Goal: Task Accomplishment & Management: Use online tool/utility

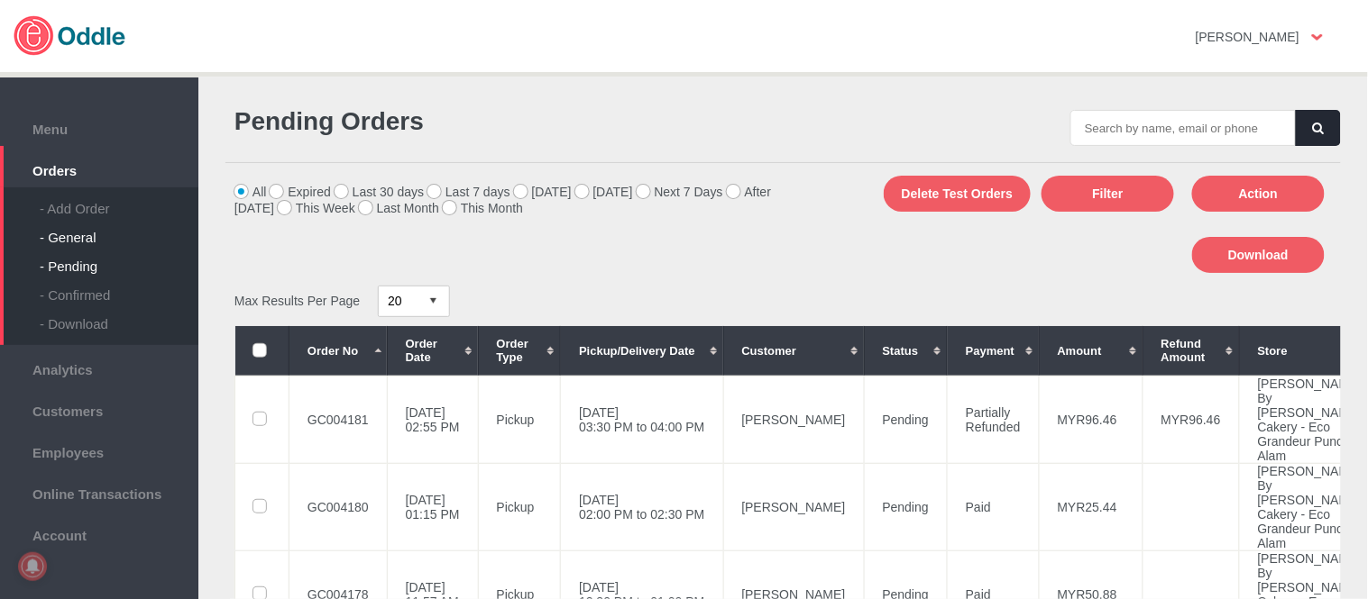
click at [105, 228] on div "- General" at bounding box center [119, 230] width 159 height 29
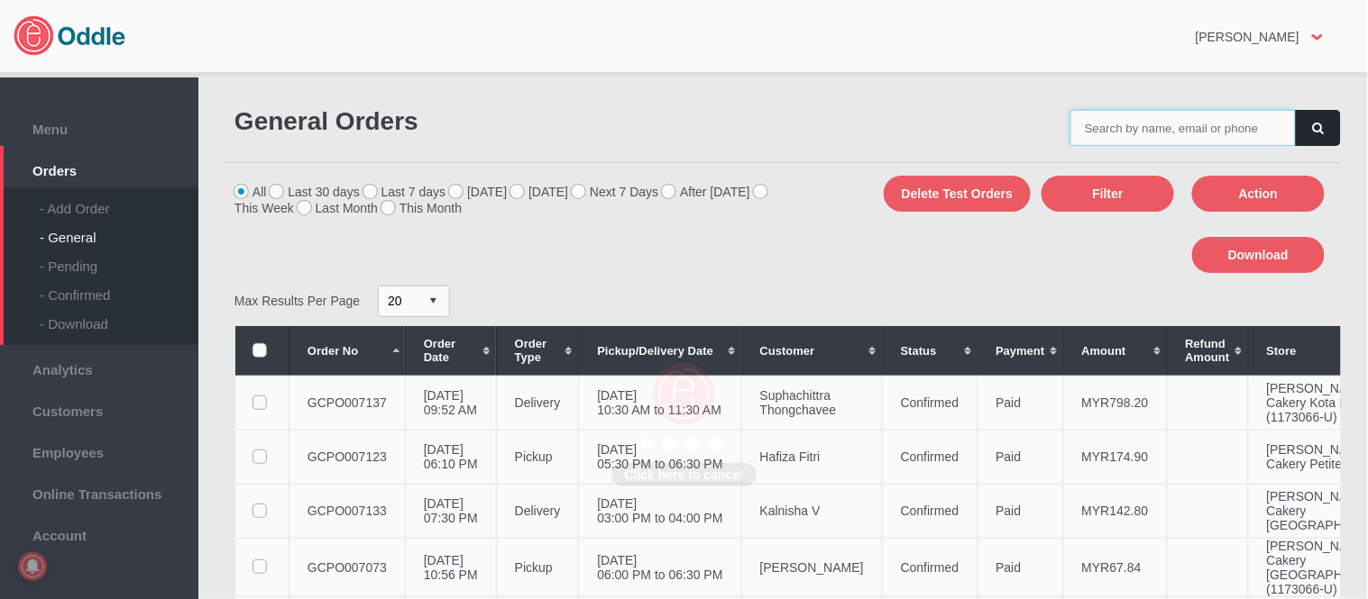
drag, startPoint x: 0, startPoint y: 0, endPoint x: 1229, endPoint y: 119, distance: 1234.5
click at [1229, 119] on input "text" at bounding box center [1182, 128] width 225 height 36
paste input "GCPO007113"
type input "GCPO007113"
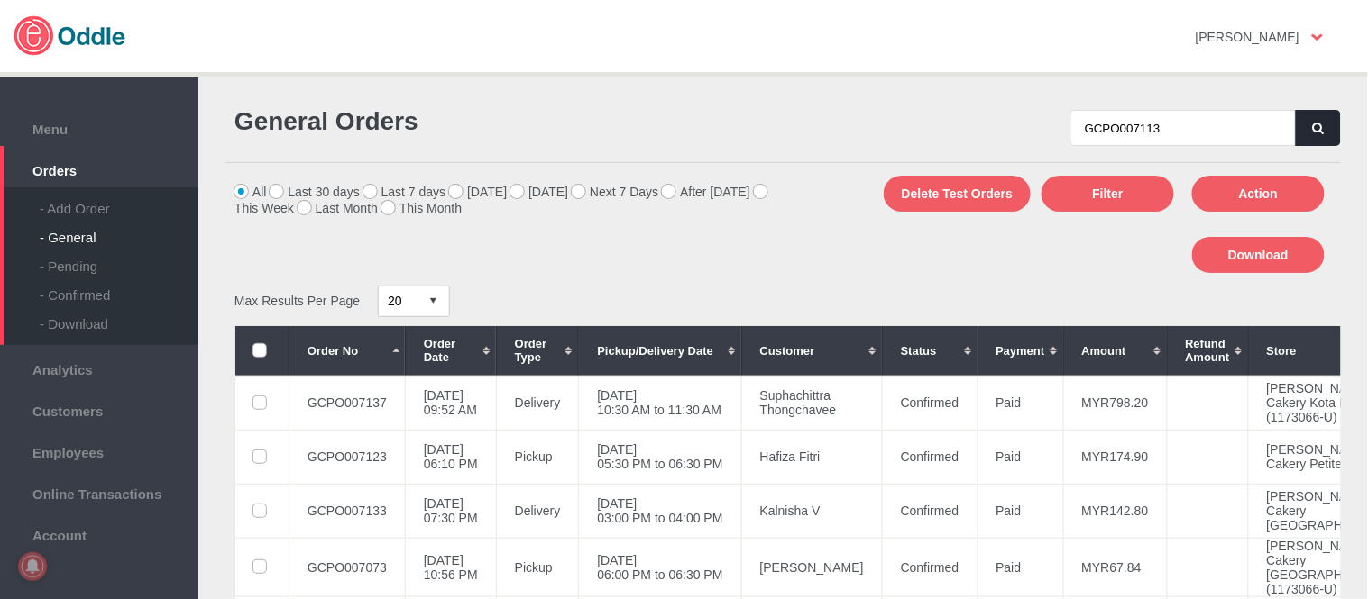
click at [1305, 127] on button "button" at bounding box center [1317, 128] width 45 height 36
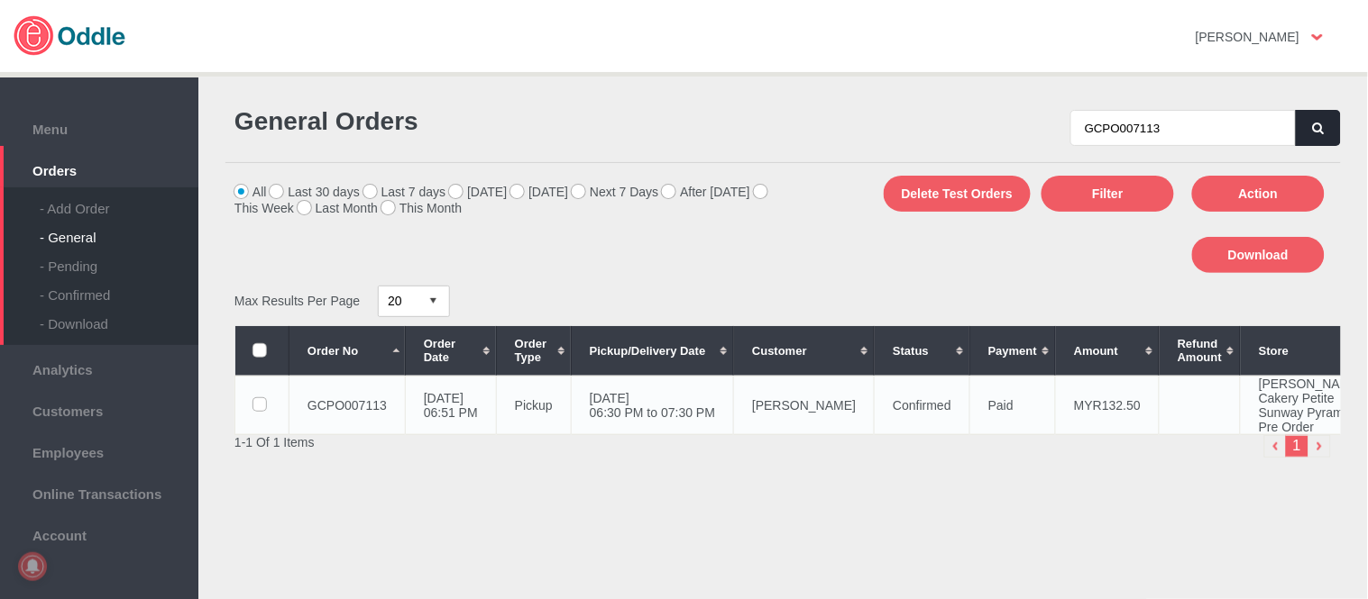
click at [815, 435] on td "Alicia Tan" at bounding box center [804, 405] width 141 height 59
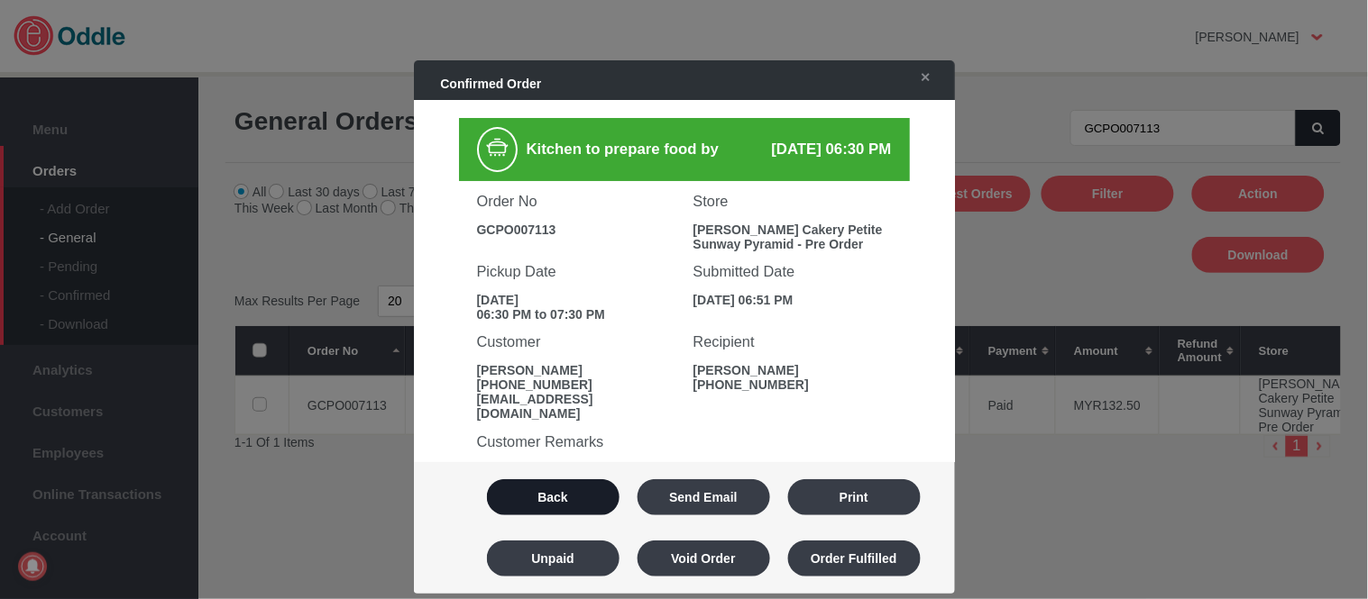
click at [582, 503] on button "Back" at bounding box center [553, 498] width 133 height 36
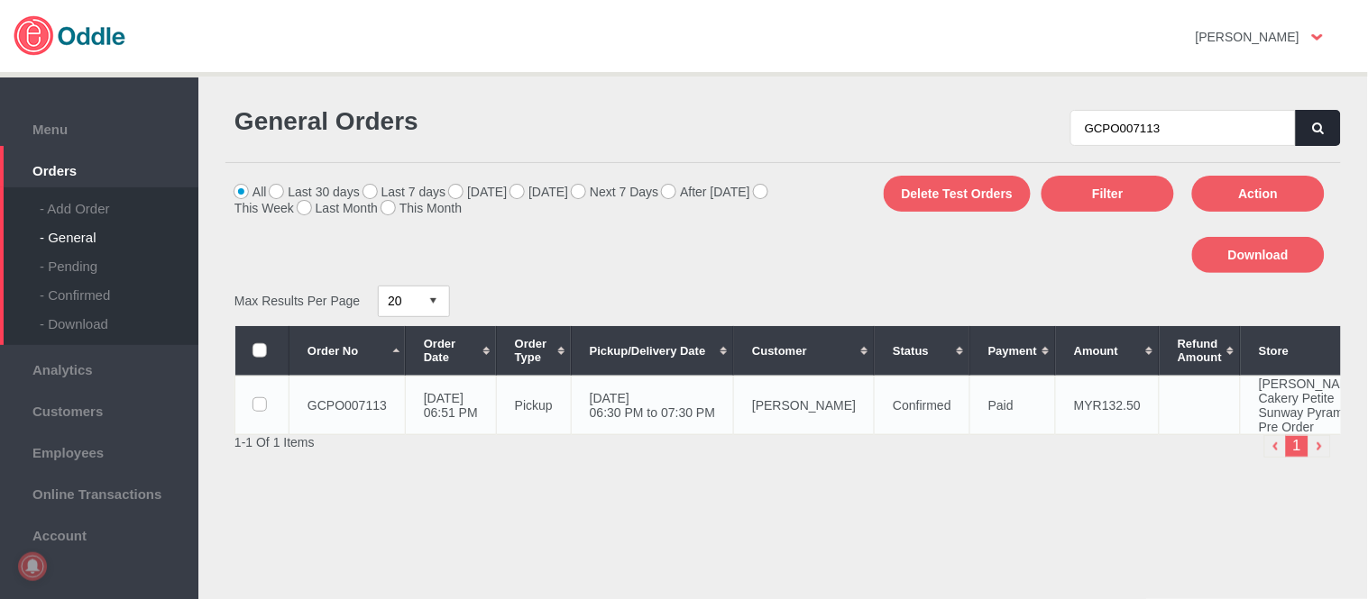
click at [785, 435] on td "Alicia Tan" at bounding box center [804, 405] width 141 height 59
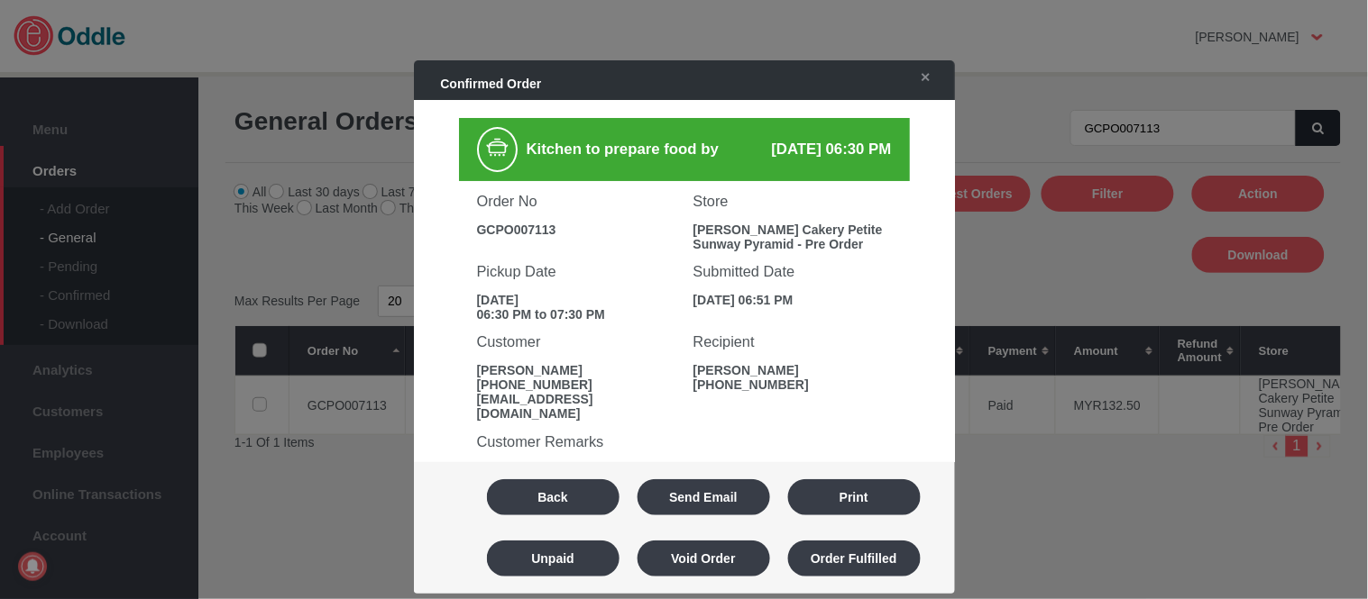
drag, startPoint x: 571, startPoint y: 489, endPoint x: 972, endPoint y: 323, distance: 434.1
click at [571, 488] on button "Back" at bounding box center [553, 498] width 133 height 36
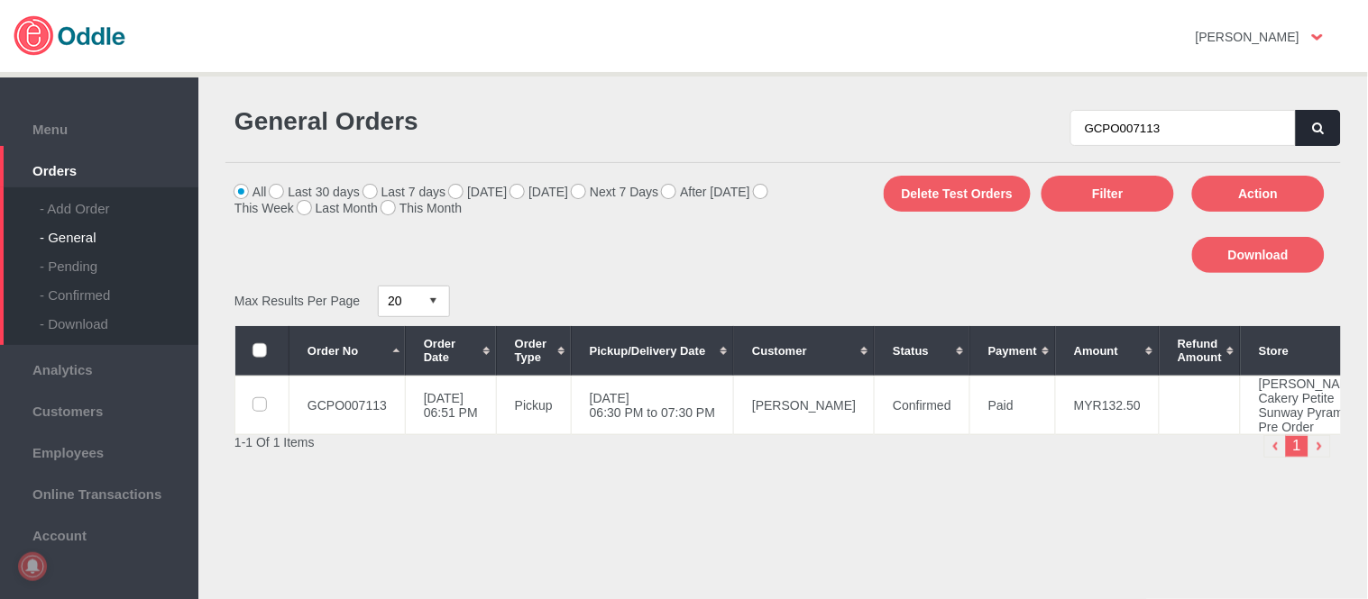
click at [1316, 124] on icon "button" at bounding box center [1318, 129] width 11 height 12
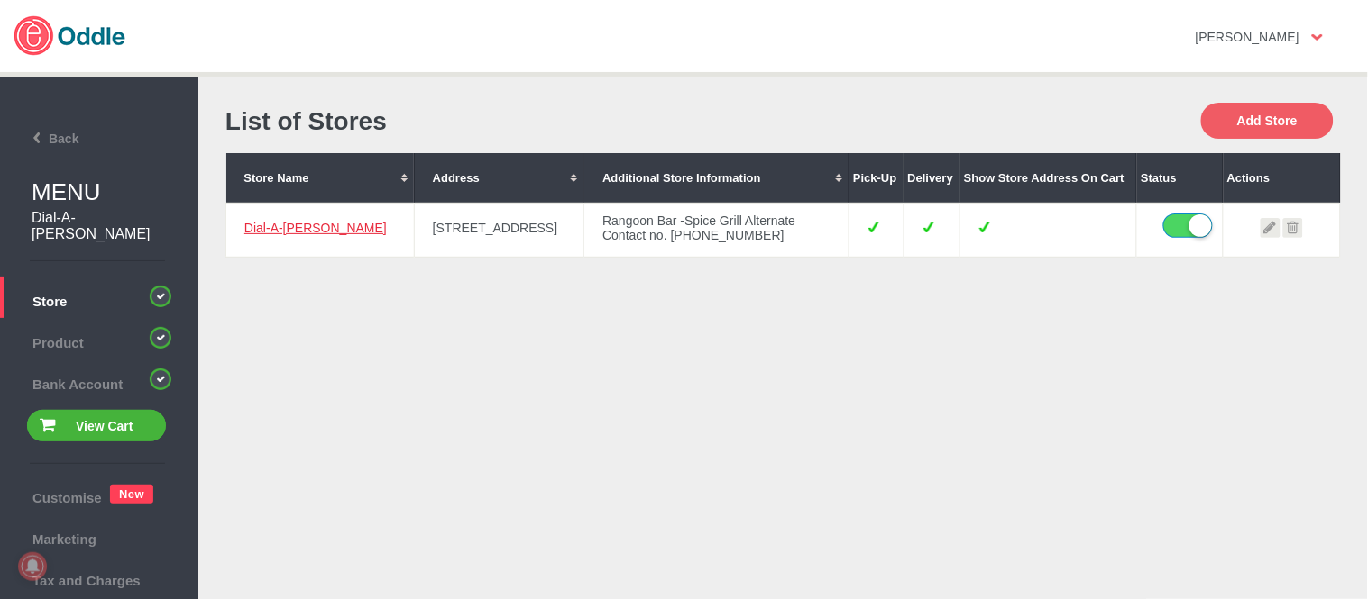
click at [255, 229] on link "Dial-A-[PERSON_NAME]" at bounding box center [315, 228] width 142 height 14
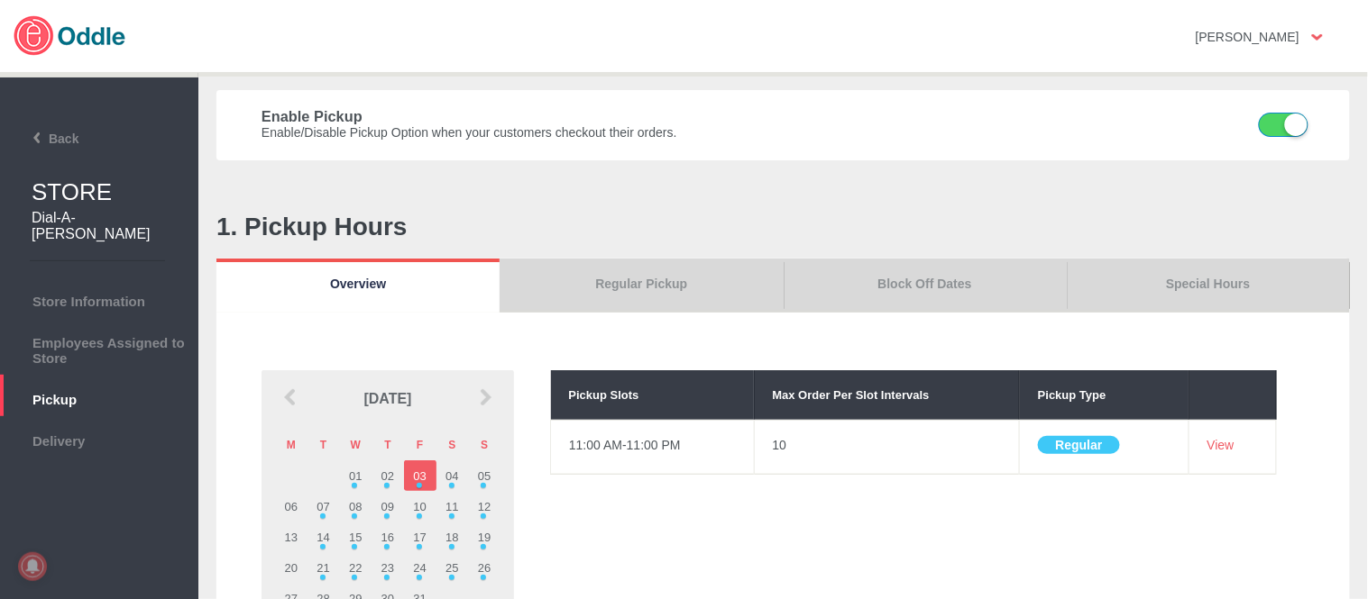
click at [984, 276] on link "Block Off Dates" at bounding box center [924, 286] width 283 height 54
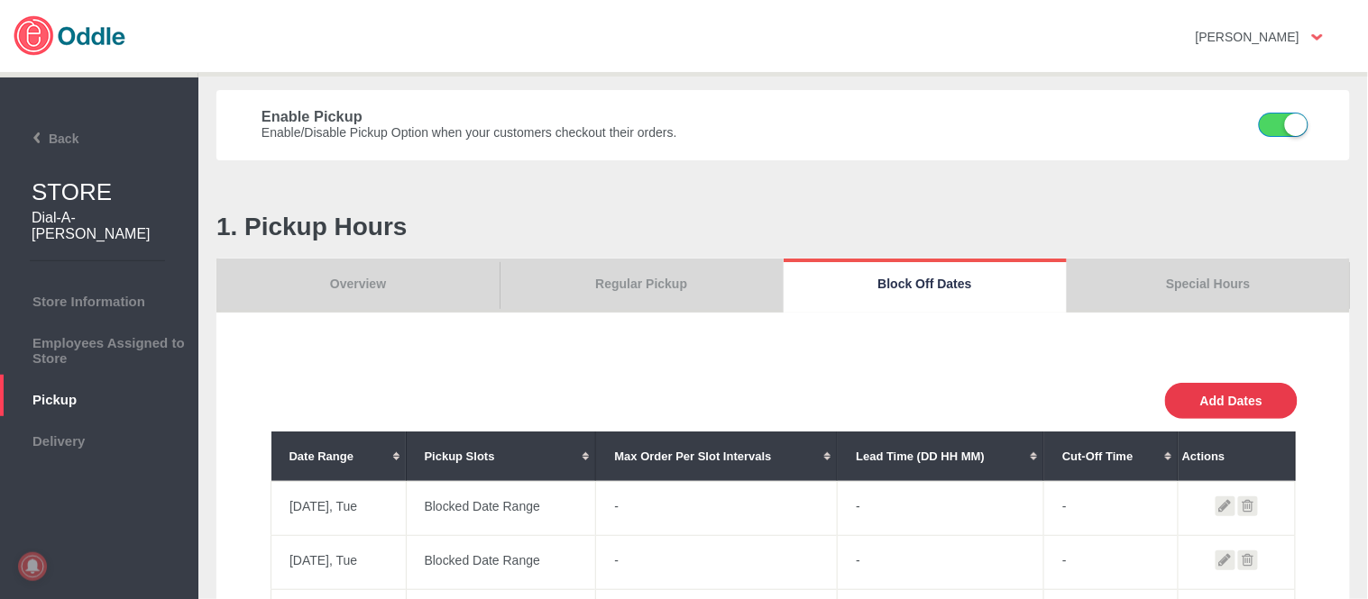
click at [1229, 409] on button "Add Dates" at bounding box center [1231, 401] width 133 height 36
select select "0"
type input "0"
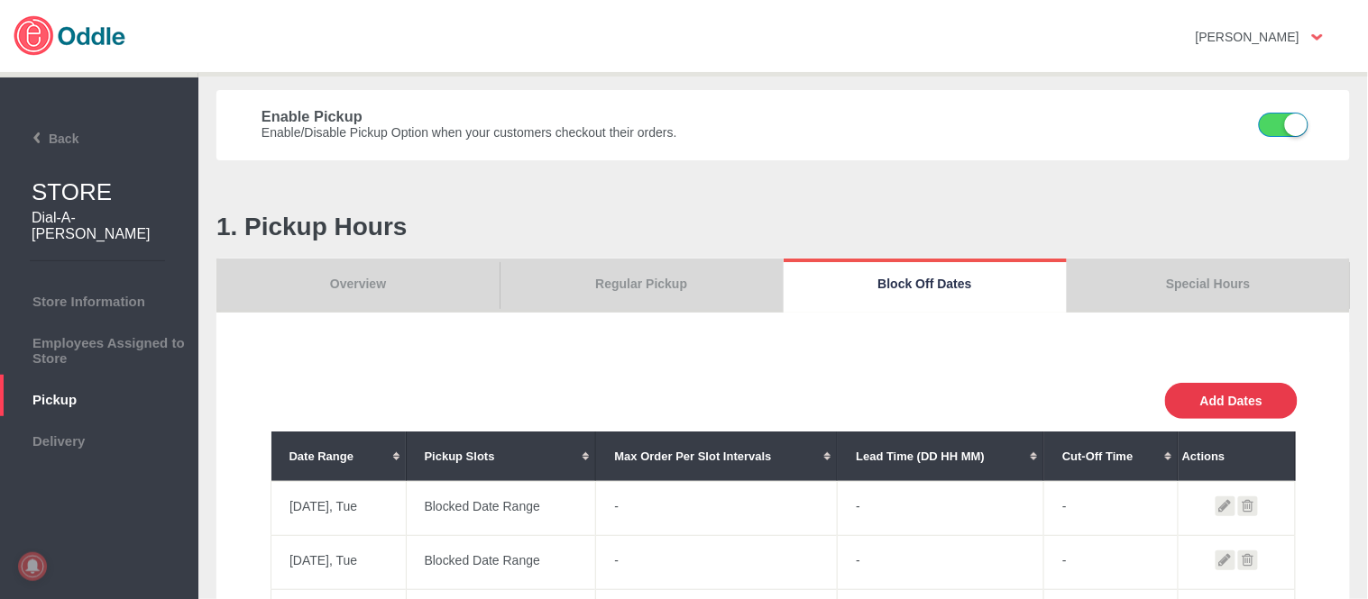
type input "30"
select select "11:00 AM"
select select "11:00 PM"
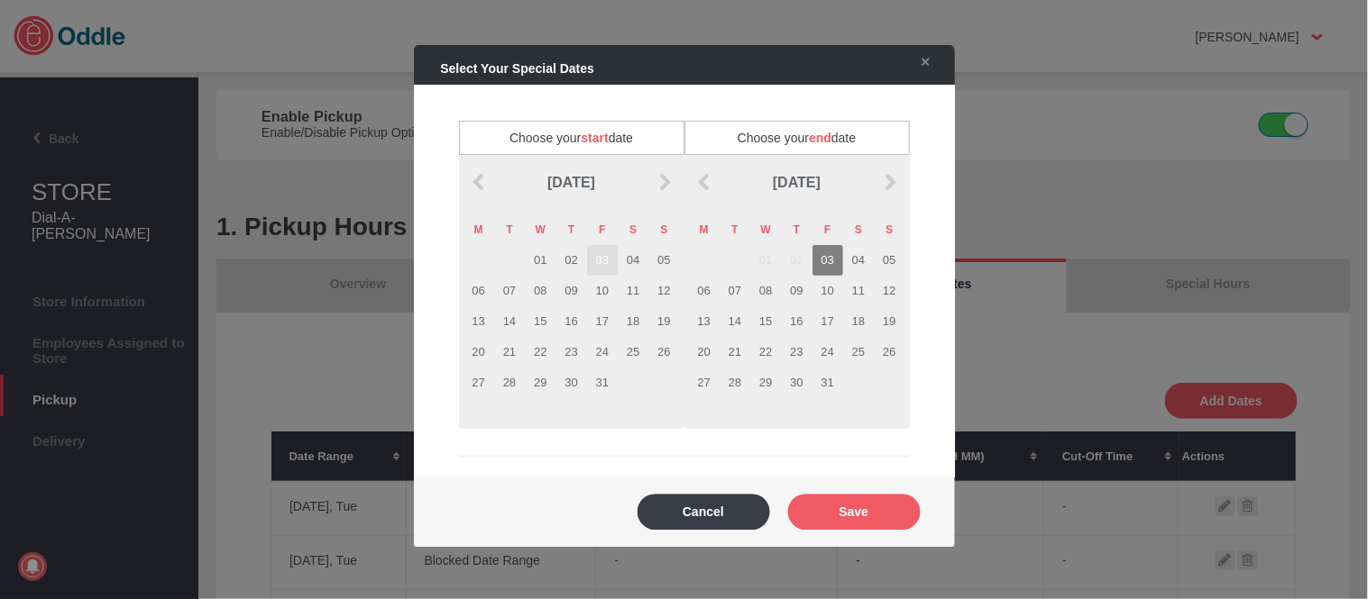
click at [604, 261] on td "03" at bounding box center [602, 260] width 31 height 31
click at [824, 261] on td "03" at bounding box center [827, 260] width 31 height 31
click at [899, 507] on button "Save" at bounding box center [854, 512] width 133 height 36
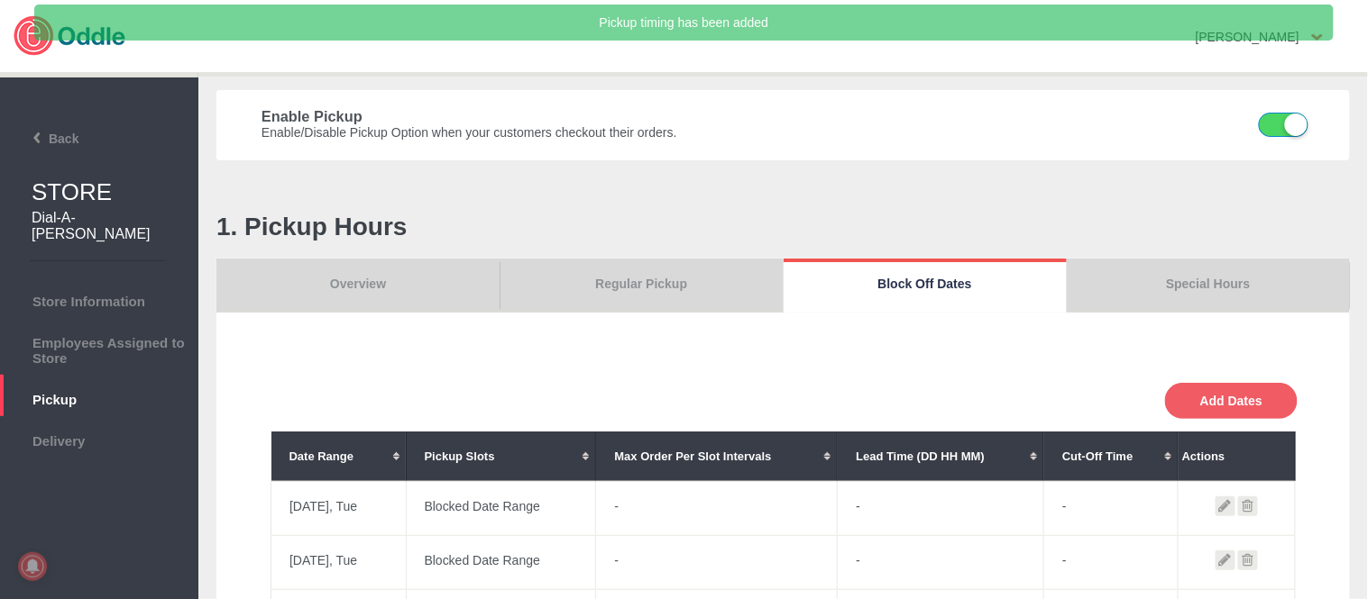
click at [356, 268] on link "Overview" at bounding box center [357, 286] width 283 height 54
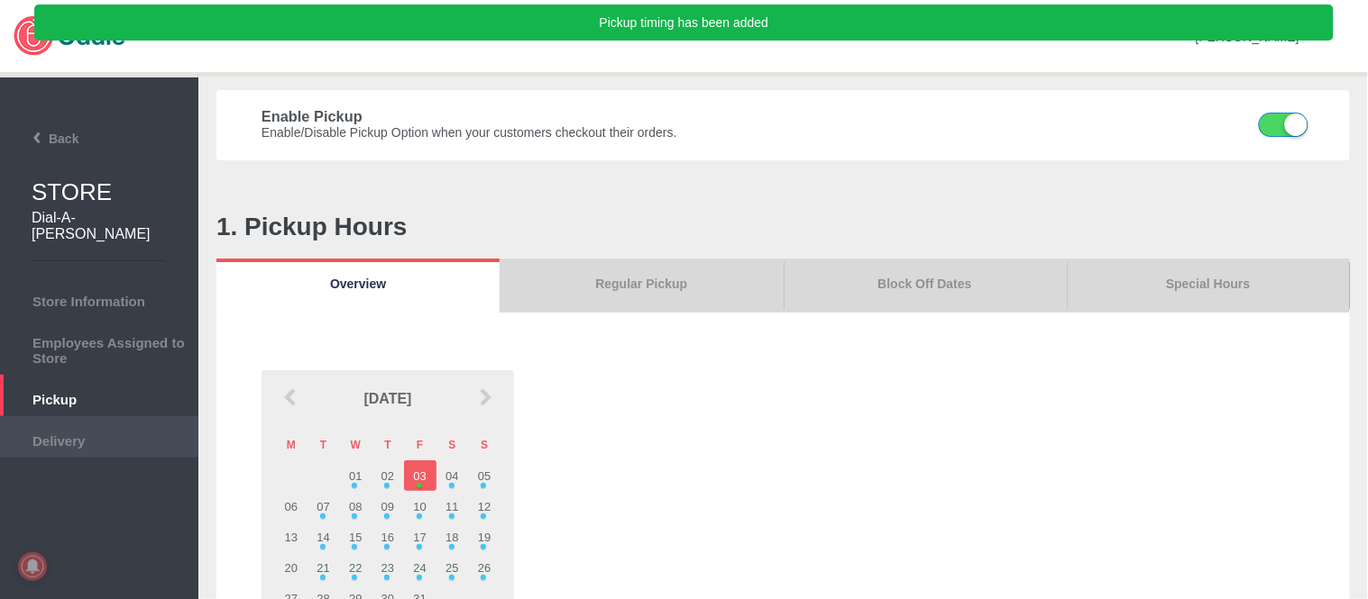
click at [91, 429] on span "Delivery" at bounding box center [99, 439] width 180 height 20
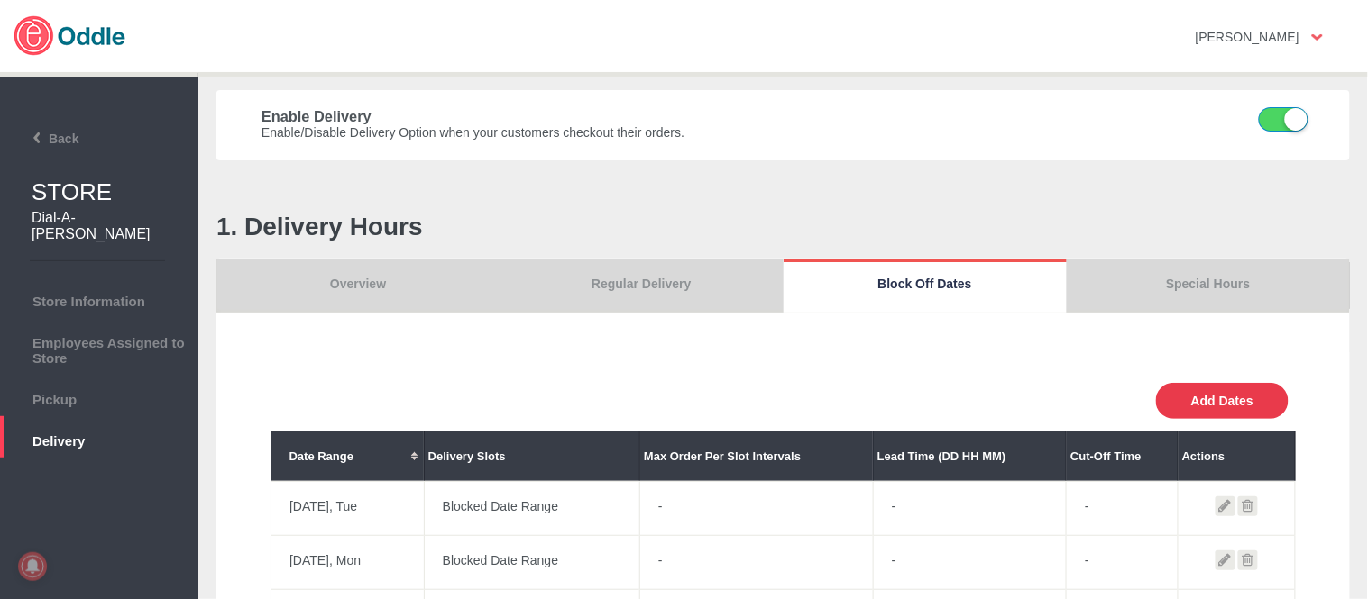
click at [1199, 398] on button "Add Dates" at bounding box center [1222, 401] width 133 height 36
select select "0"
type input "0"
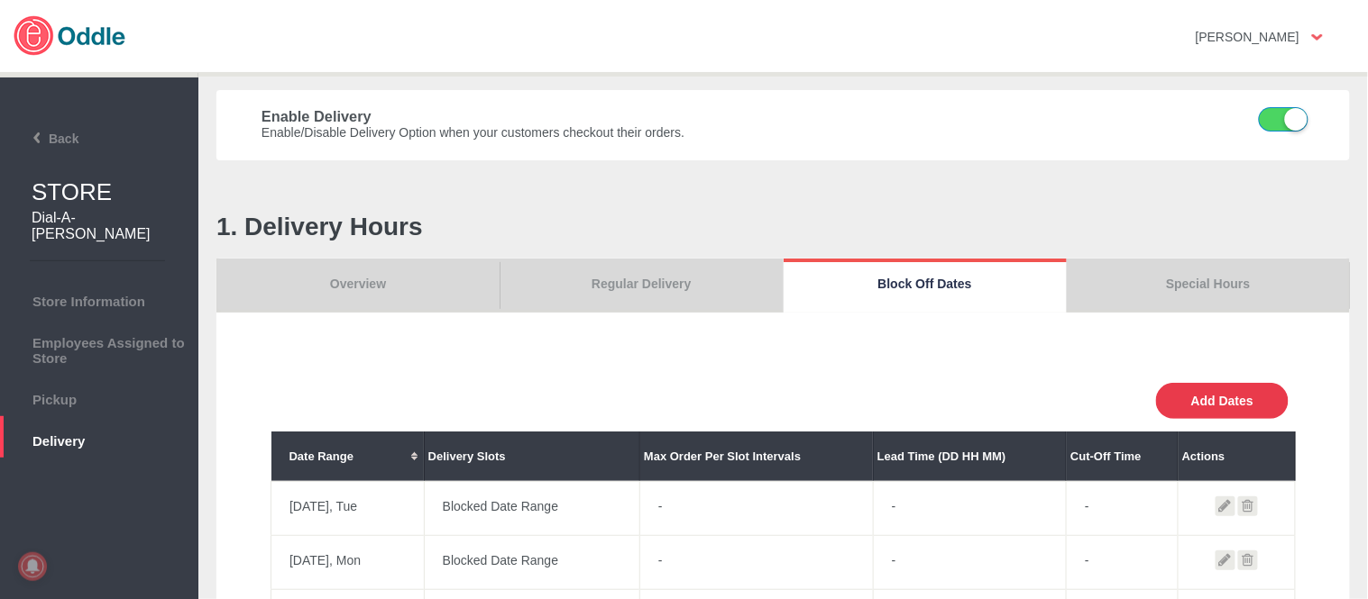
type input "30"
select select "11:00 AM"
select select "11:00 PM"
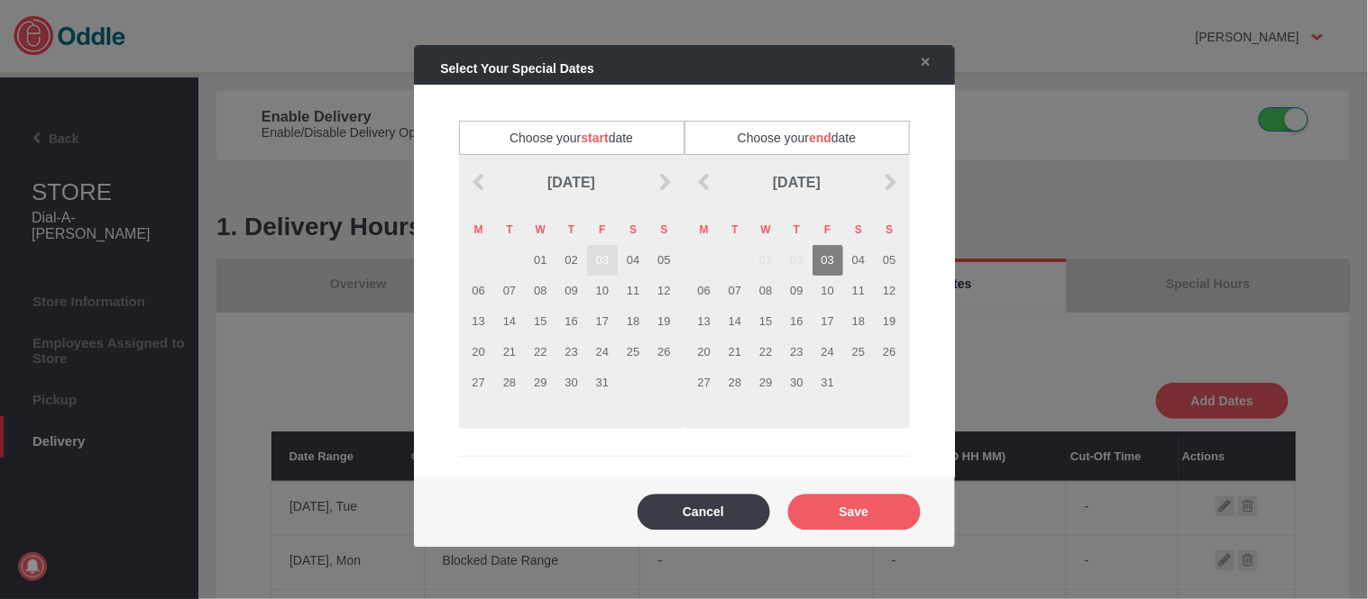
click at [601, 262] on td "03" at bounding box center [602, 260] width 31 height 31
click at [821, 264] on td "03" at bounding box center [827, 260] width 31 height 31
click at [880, 501] on button "Save" at bounding box center [854, 512] width 133 height 36
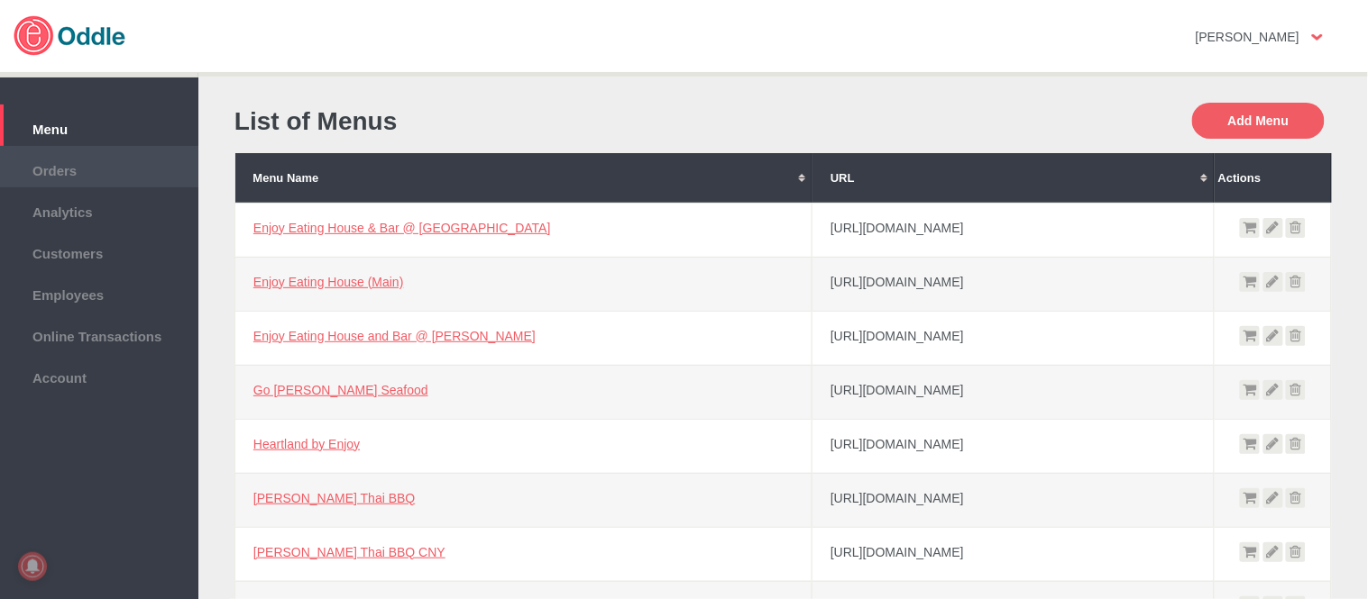
click at [47, 178] on li "Orders" at bounding box center [99, 166] width 198 height 41
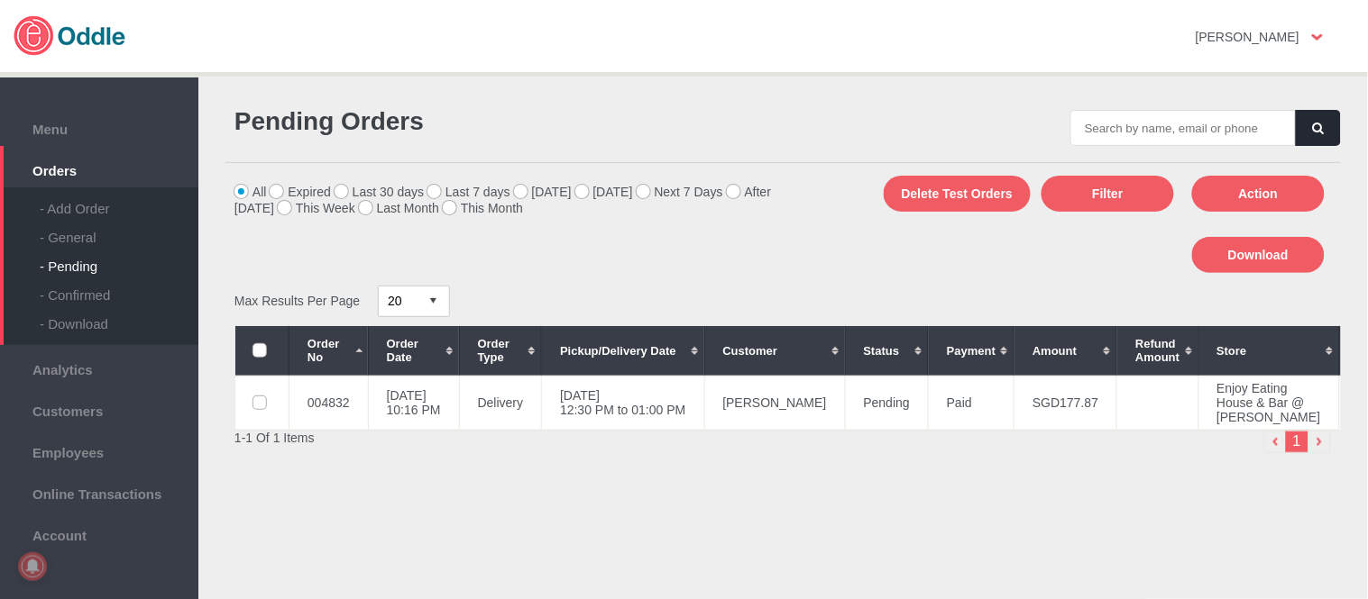
click at [69, 237] on div "- General" at bounding box center [119, 230] width 159 height 29
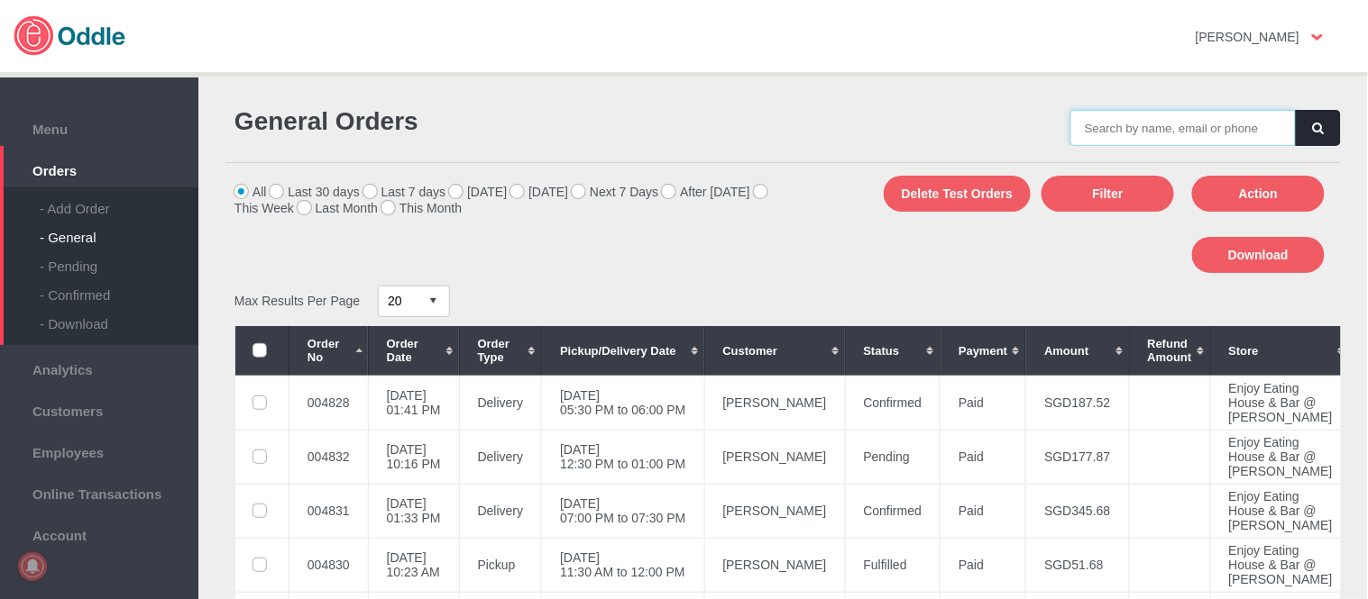
click at [1165, 130] on input "text" at bounding box center [1182, 128] width 225 height 36
paste input "004832"
type input "004832"
click at [1296, 138] on button "button" at bounding box center [1317, 128] width 45 height 36
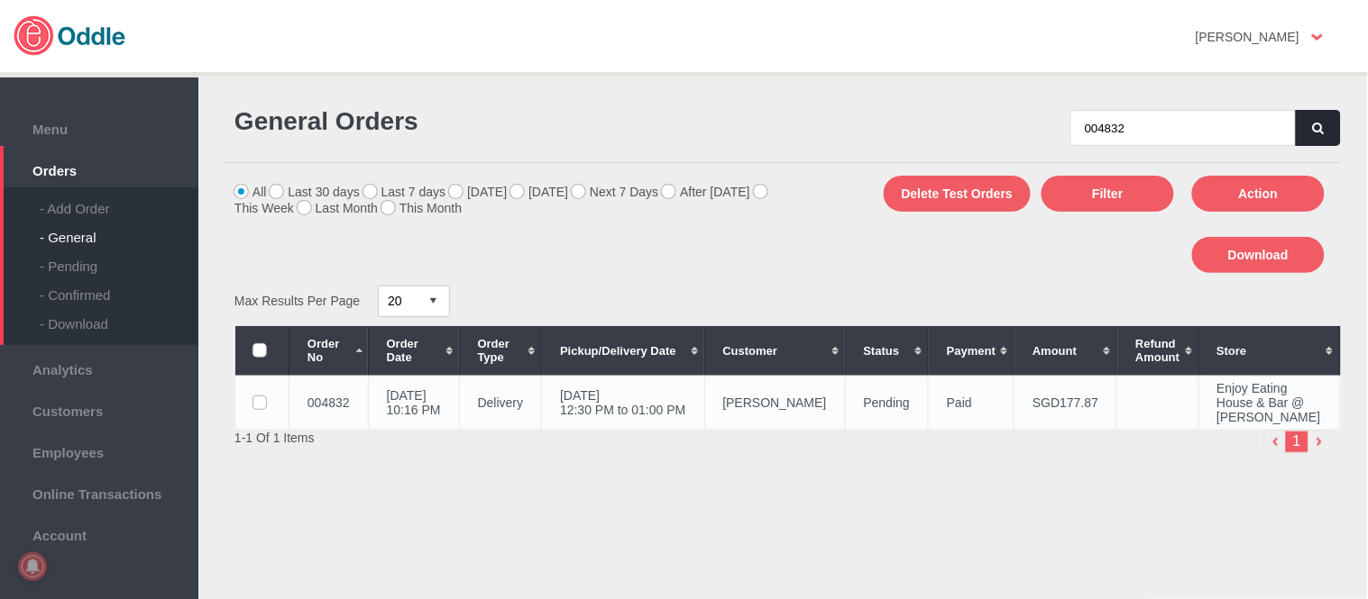
click at [836, 389] on td "Li Seng Heng" at bounding box center [774, 403] width 141 height 54
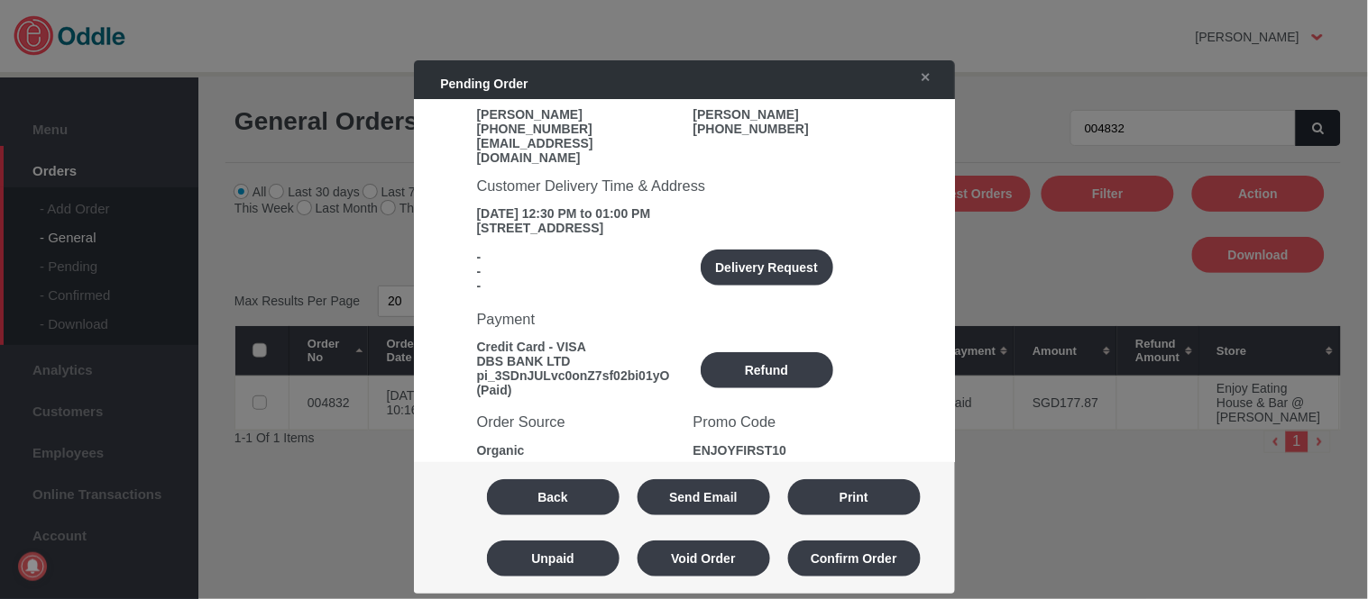
scroll to position [300, 0]
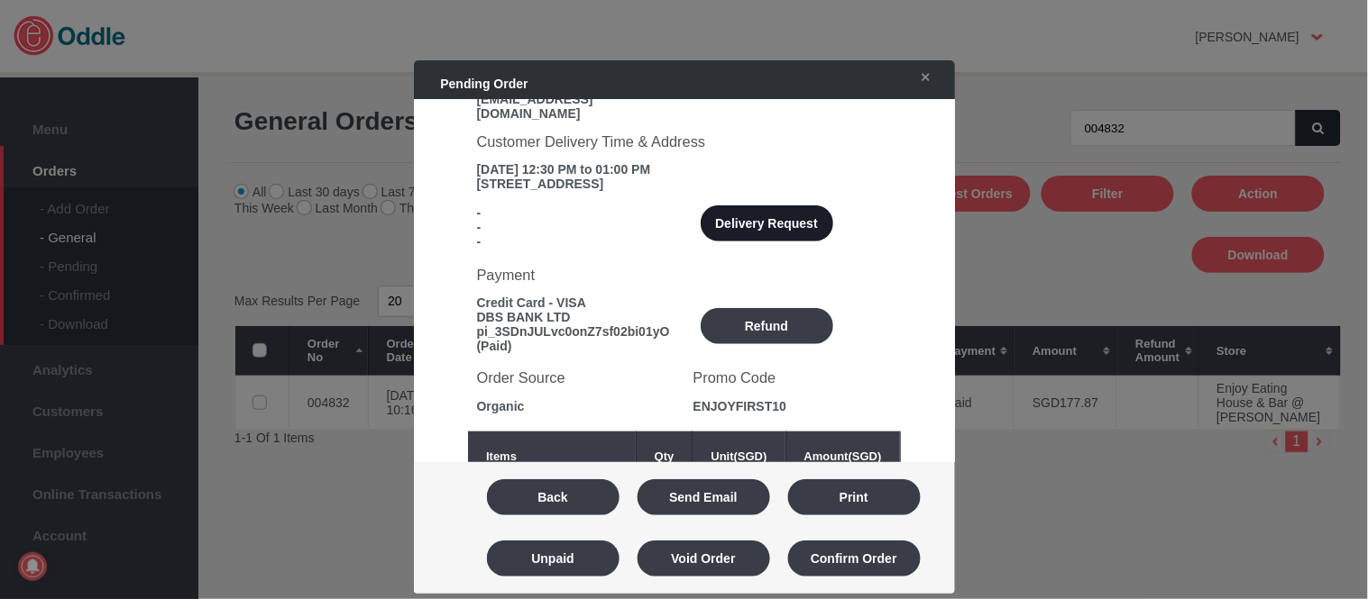
click at [801, 206] on button "Delivery Request" at bounding box center [766, 224] width 133 height 36
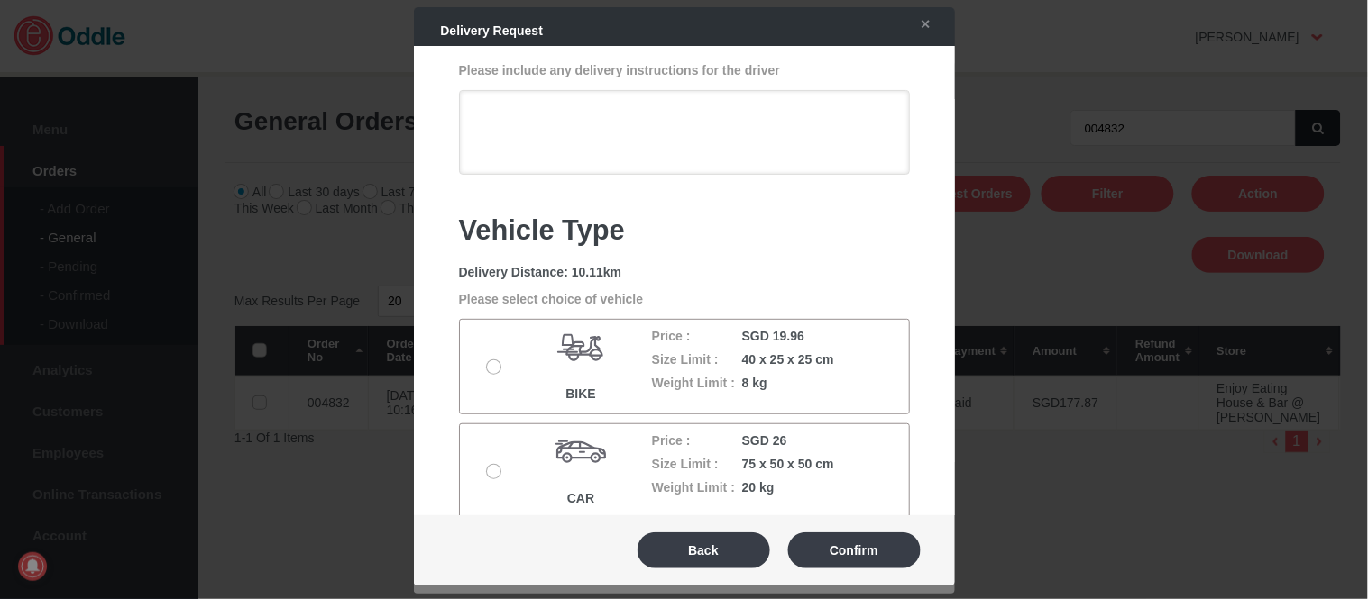
scroll to position [100, 0]
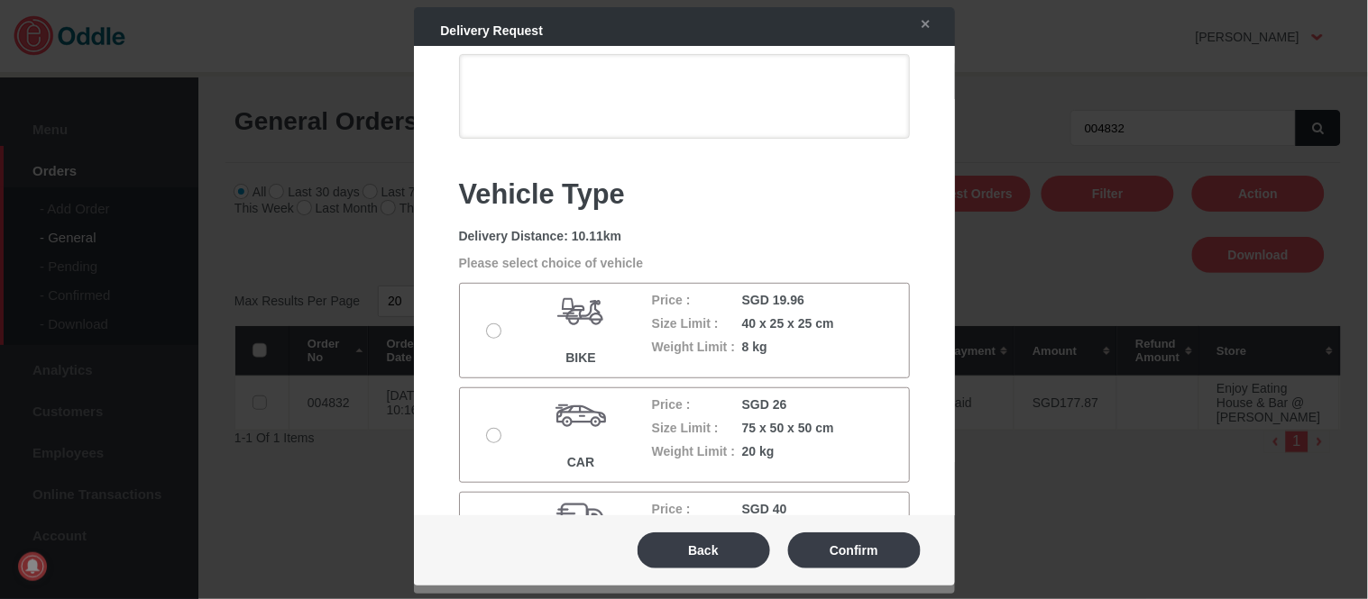
click at [490, 430] on label at bounding box center [496, 436] width 18 height 14
click at [0, 0] on input "radio" at bounding box center [0, 0] width 0 height 0
click at [831, 545] on button "Confirm" at bounding box center [854, 551] width 133 height 36
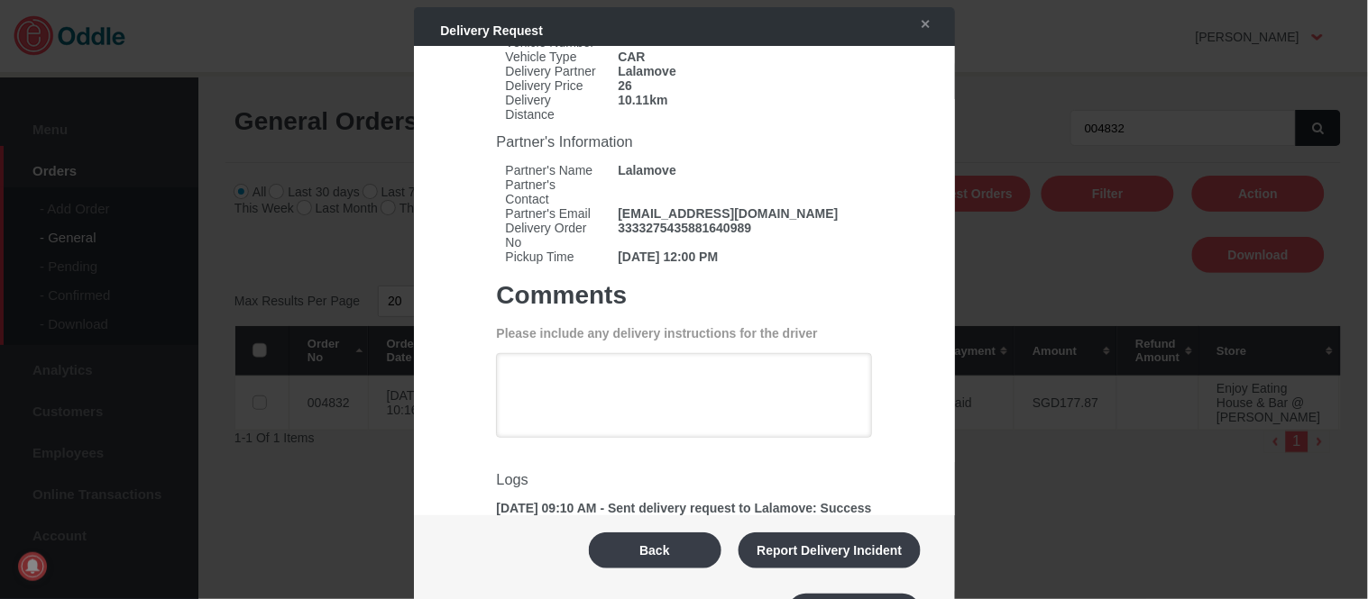
scroll to position [92, 0]
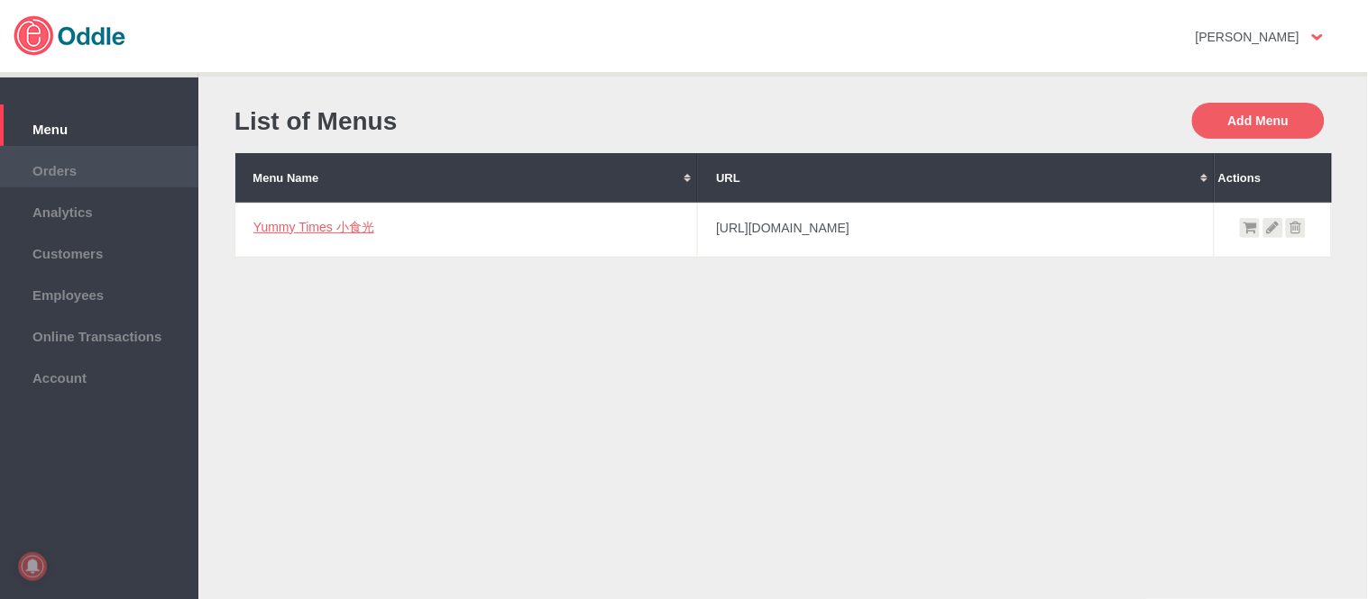
click at [92, 169] on span "Orders" at bounding box center [99, 169] width 180 height 20
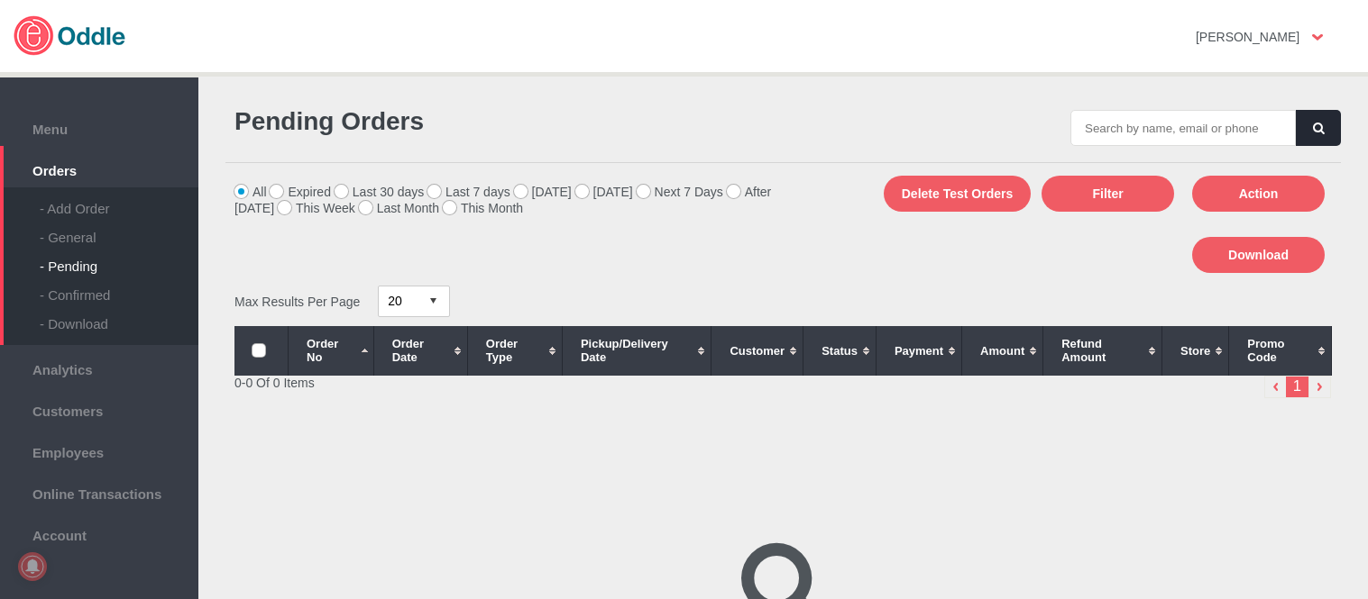
click at [79, 235] on div "- General" at bounding box center [119, 230] width 159 height 29
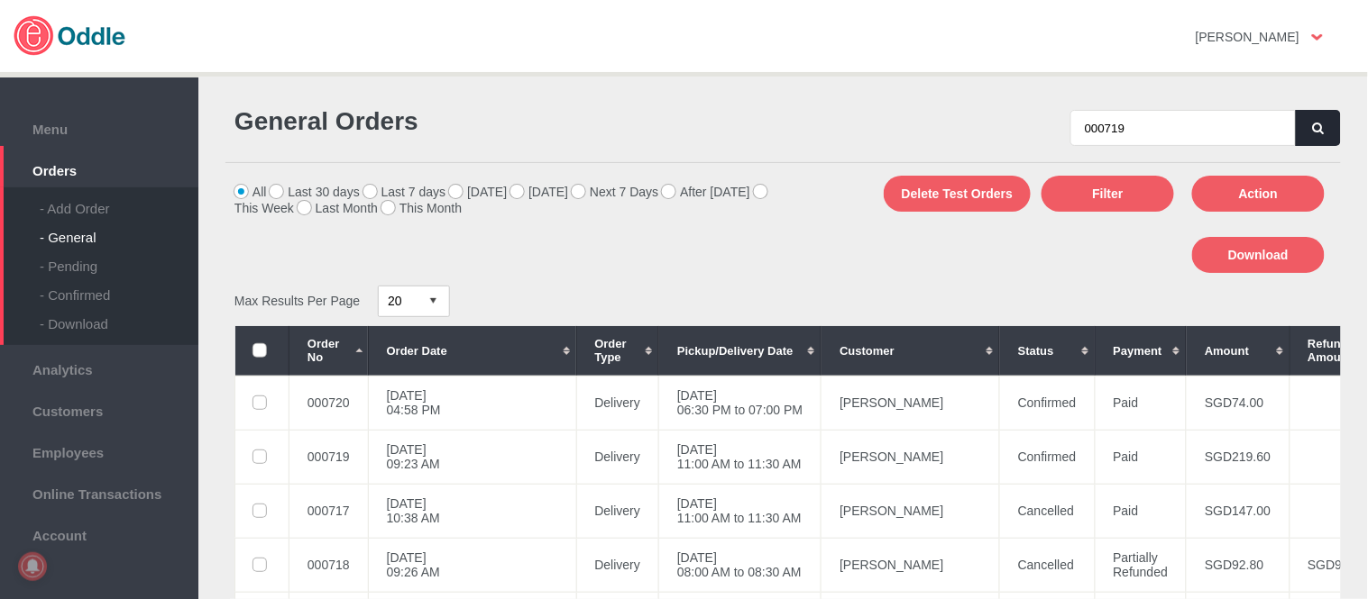
click at [1318, 118] on button "button" at bounding box center [1317, 128] width 45 height 36
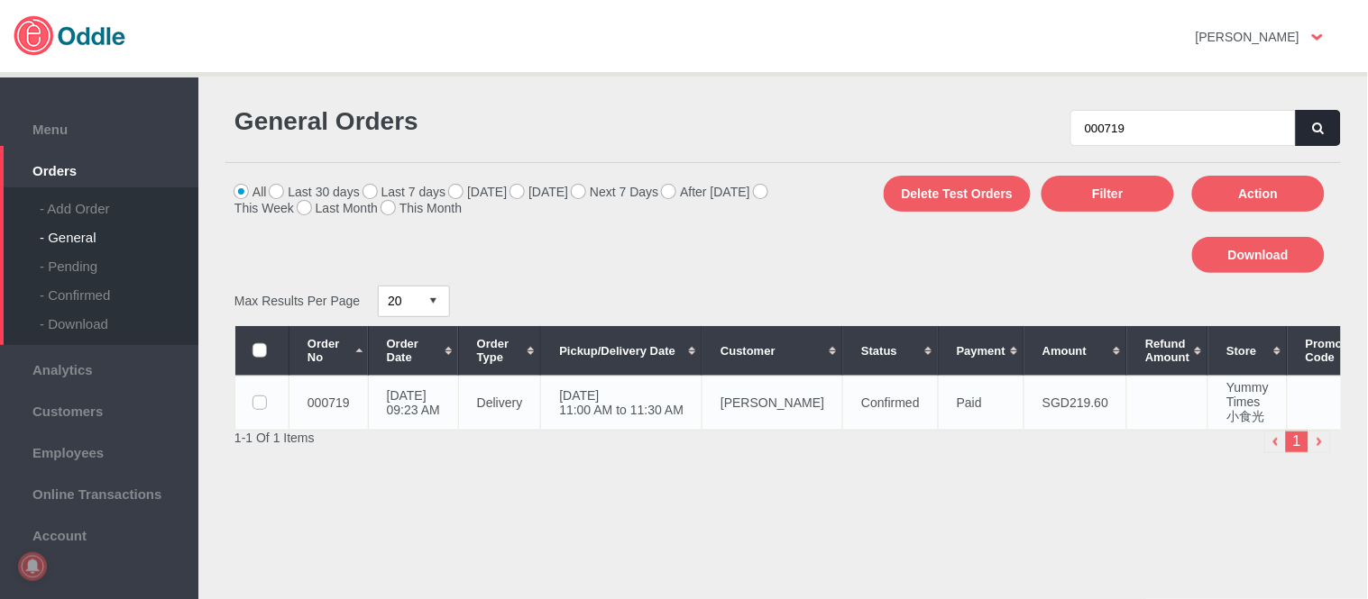
click at [702, 395] on td "[DATE] 11:00 AM to 11:30 AM" at bounding box center [621, 403] width 161 height 54
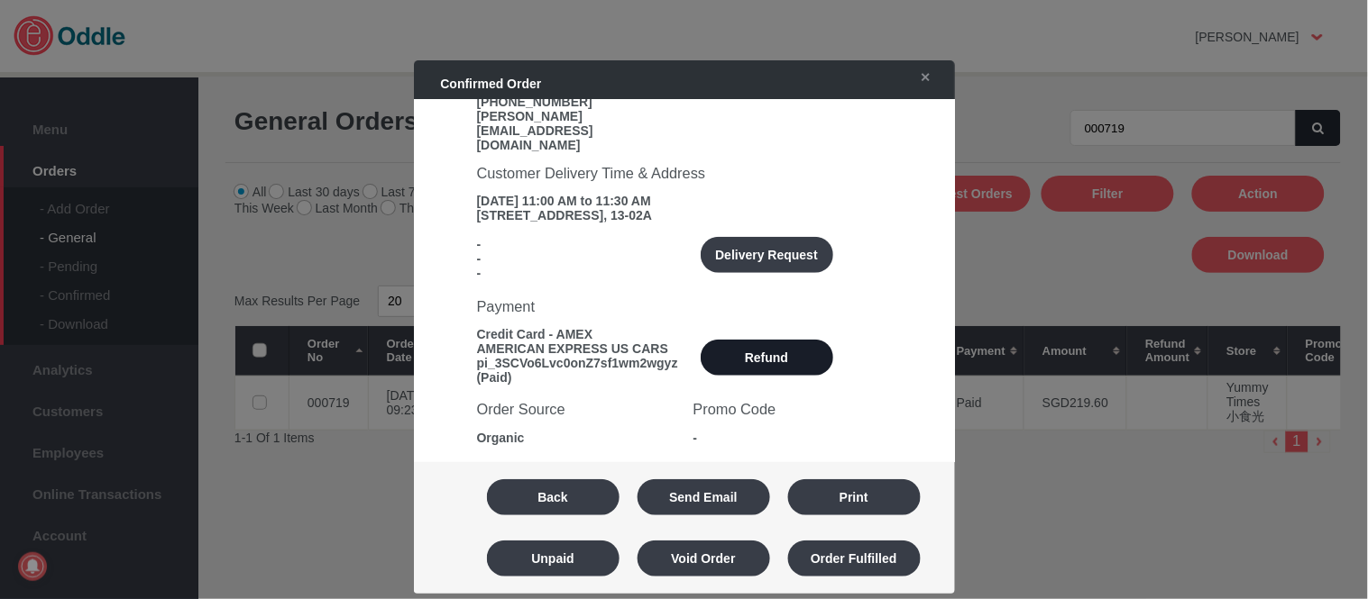
scroll to position [300, 0]
click at [781, 195] on div "Customer Delivery Time & Address [DATE] 11:00 AM to 11:30 AM [STREET_ADDRESS], …" at bounding box center [684, 217] width 451 height 133
click at [773, 236] on button "Delivery Request" at bounding box center [766, 254] width 133 height 36
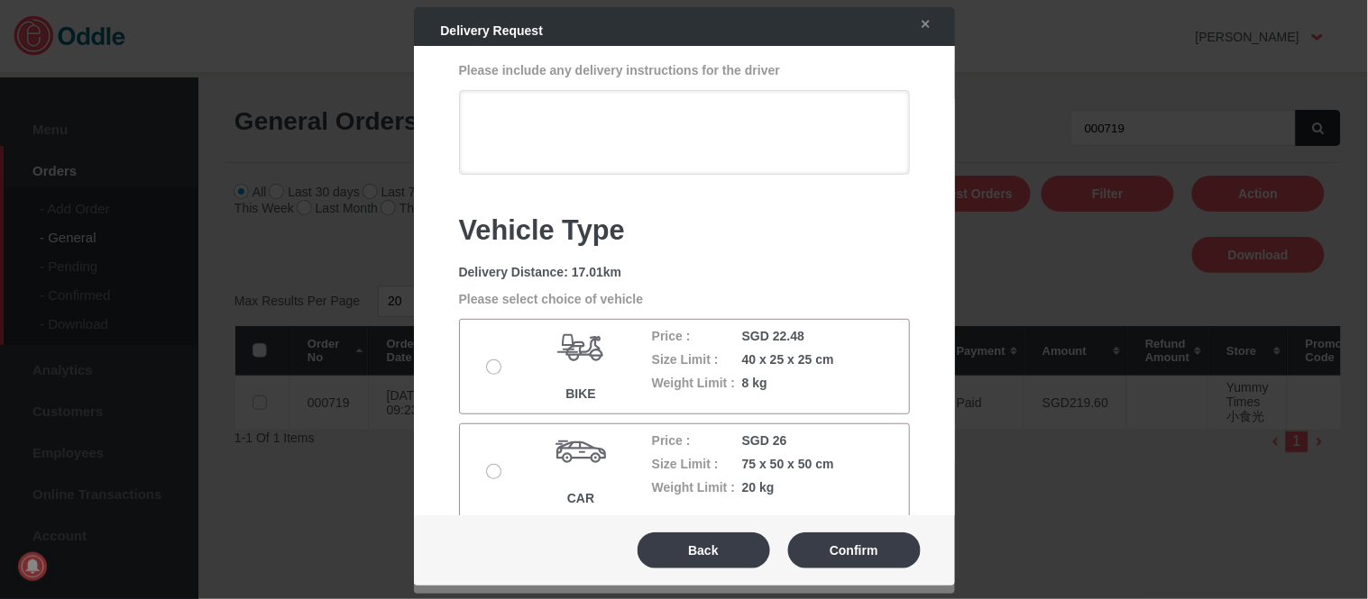
scroll to position [100, 0]
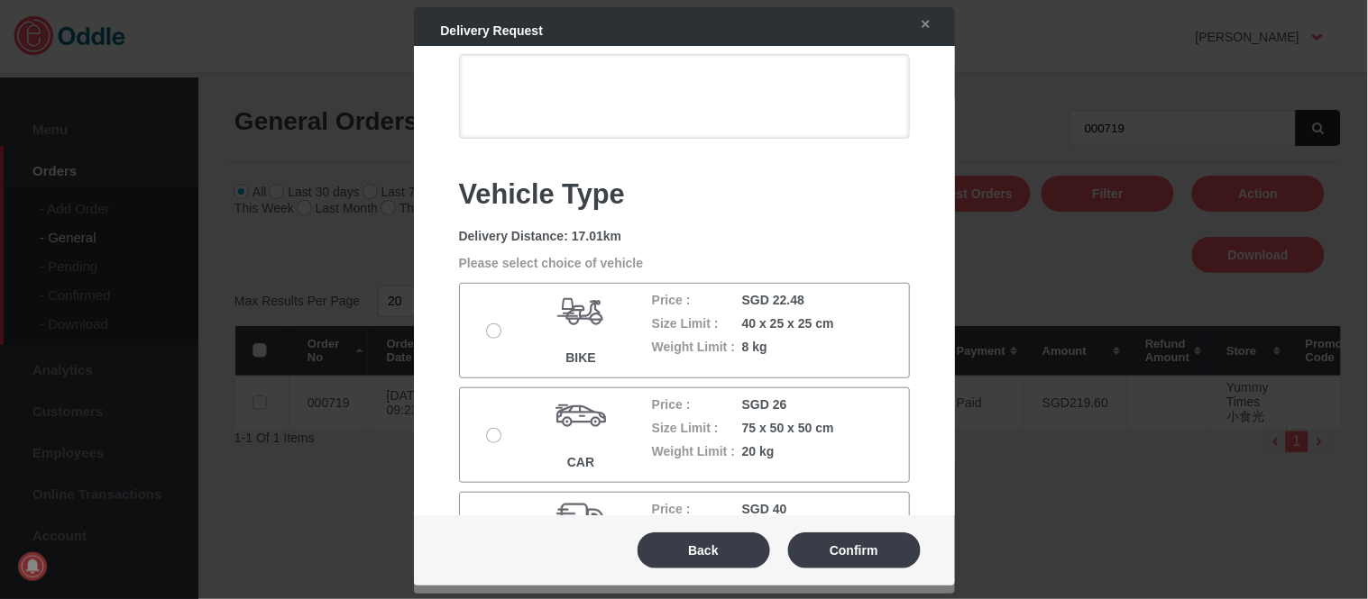
click at [497, 436] on label at bounding box center [496, 436] width 18 height 14
click at [0, 0] on input "radio" at bounding box center [0, 0] width 0 height 0
click at [832, 545] on button "Confirm" at bounding box center [854, 551] width 133 height 36
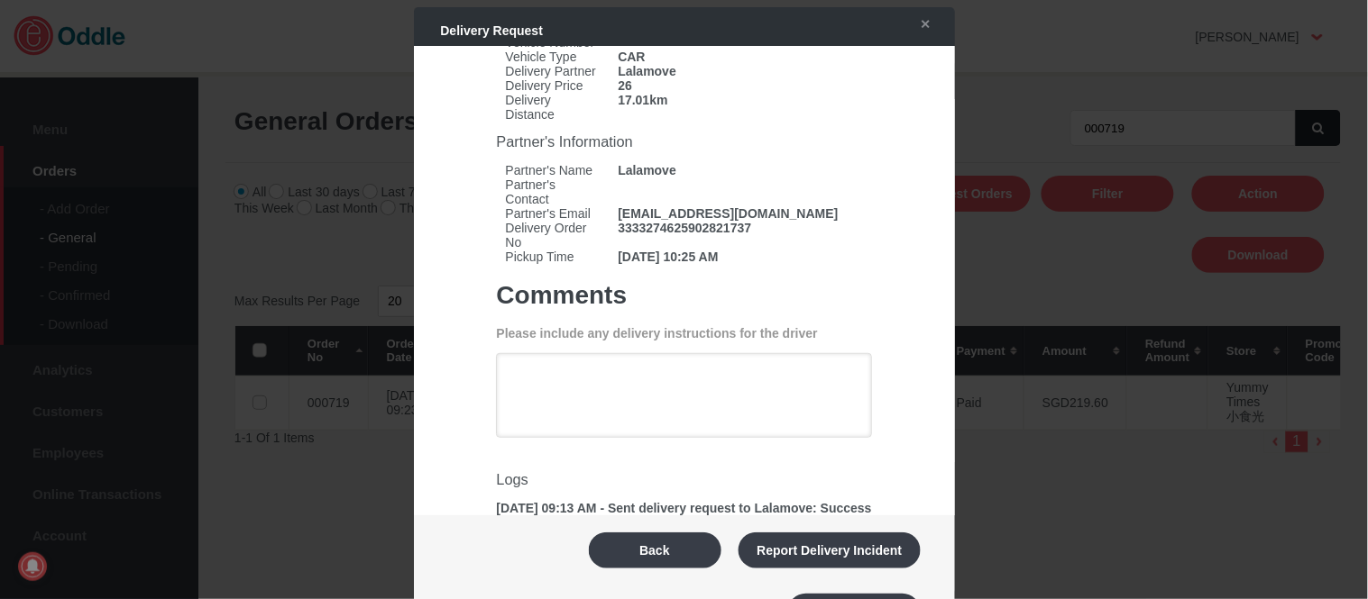
scroll to position [92, 0]
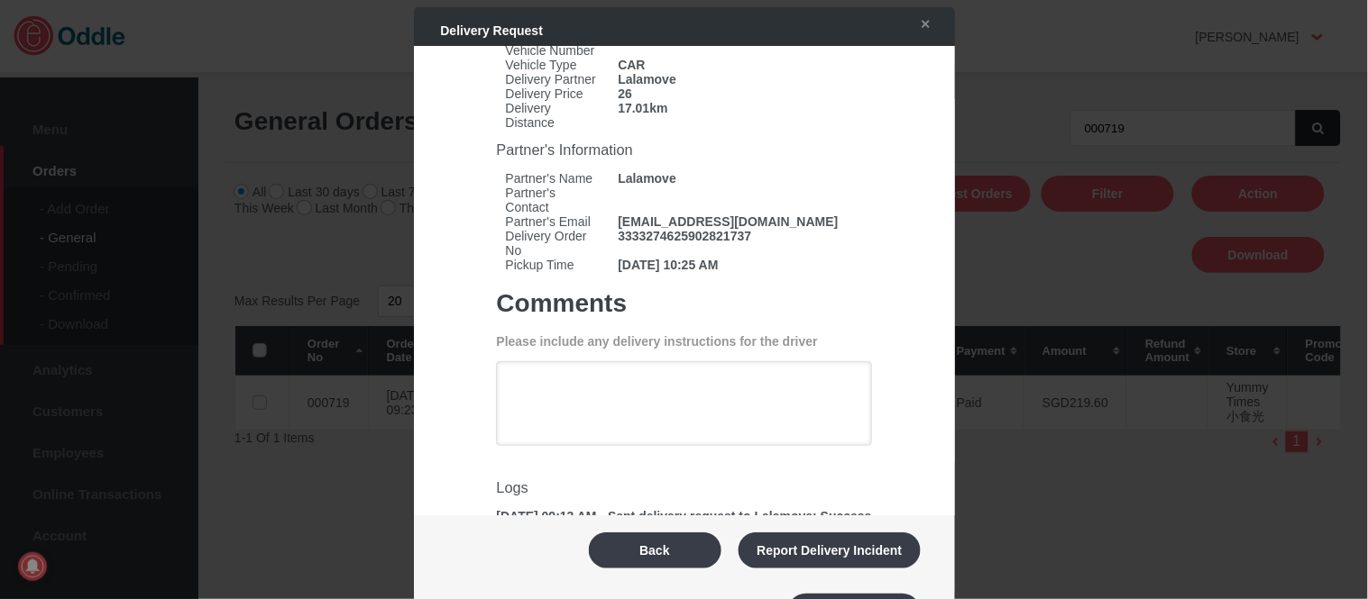
drag, startPoint x: 695, startPoint y: 546, endPoint x: 668, endPoint y: 344, distance: 203.7
click at [695, 546] on button "Back" at bounding box center [655, 551] width 133 height 36
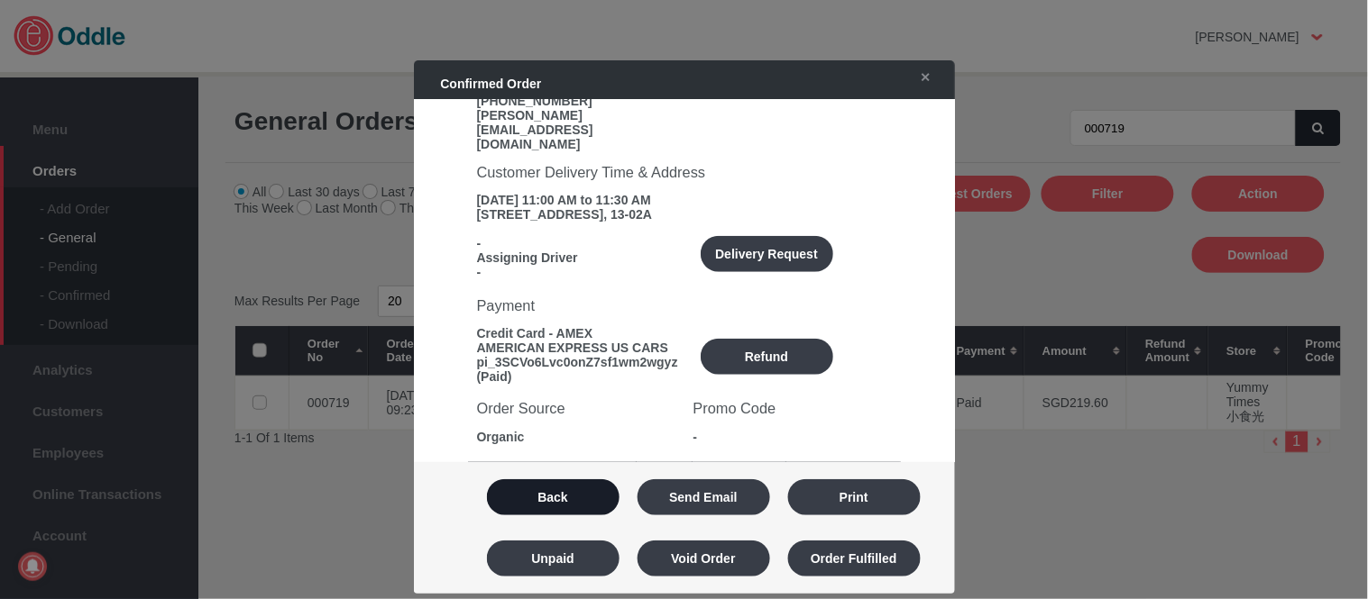
click at [587, 492] on button "Back" at bounding box center [553, 498] width 133 height 36
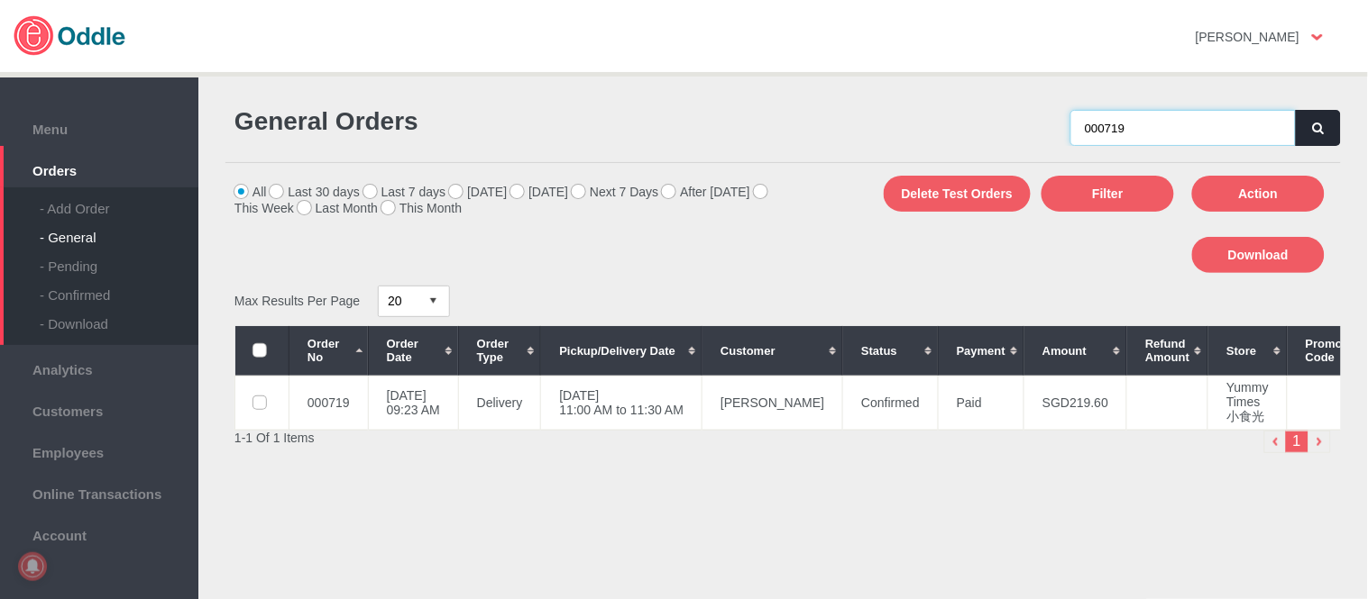
drag, startPoint x: 1107, startPoint y: 129, endPoint x: 929, endPoint y: 127, distance: 178.5
click at [929, 127] on div "000719" at bounding box center [1062, 118] width 558 height 56
paste input "6"
type input "000716"
click at [1312, 133] on button "button" at bounding box center [1317, 128] width 45 height 36
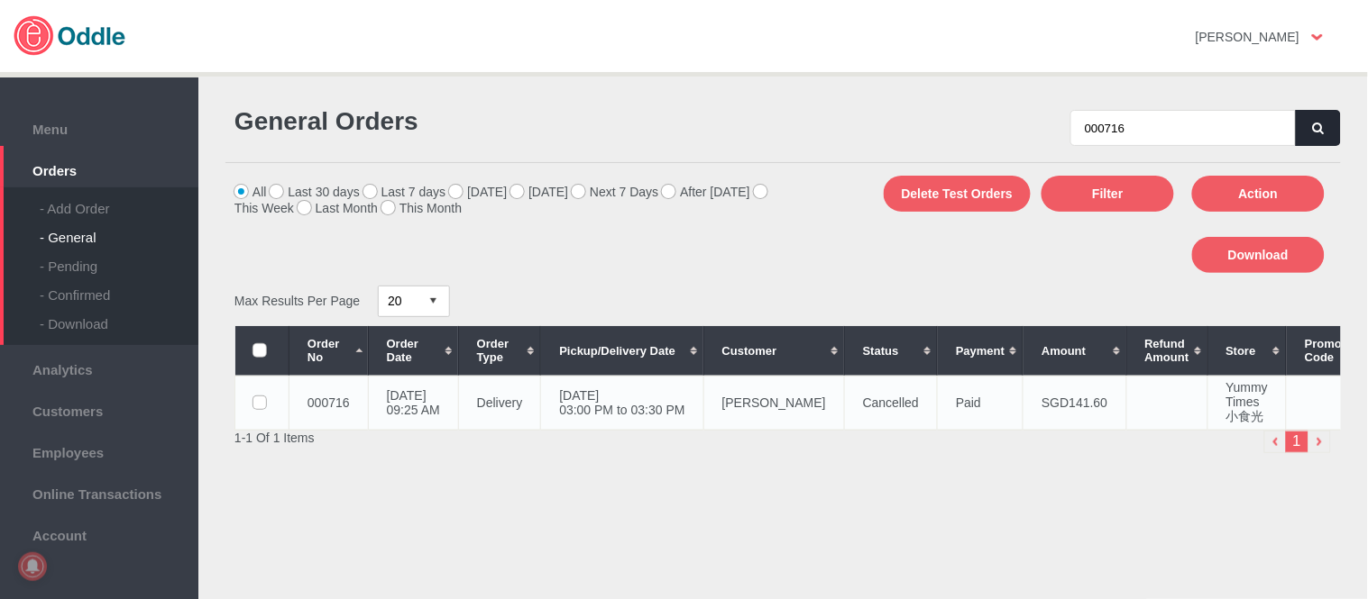
click at [761, 407] on td "[PERSON_NAME]" at bounding box center [773, 403] width 141 height 54
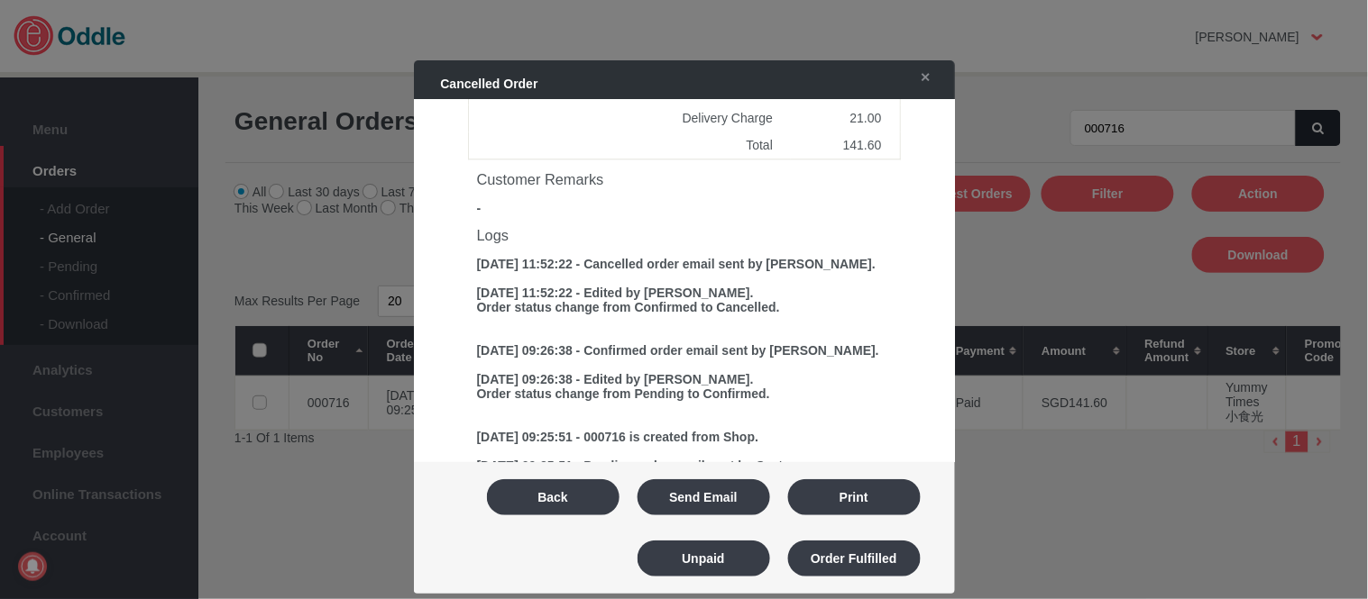
scroll to position [988, 0]
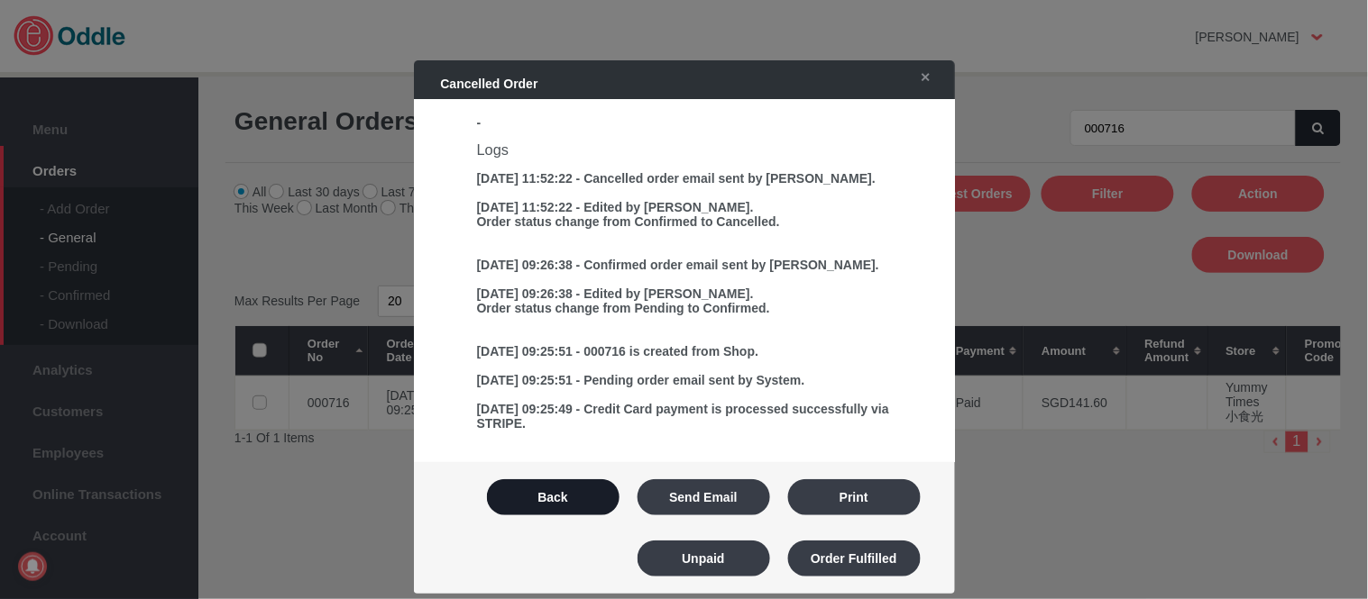
click at [574, 494] on button "Back" at bounding box center [553, 498] width 133 height 36
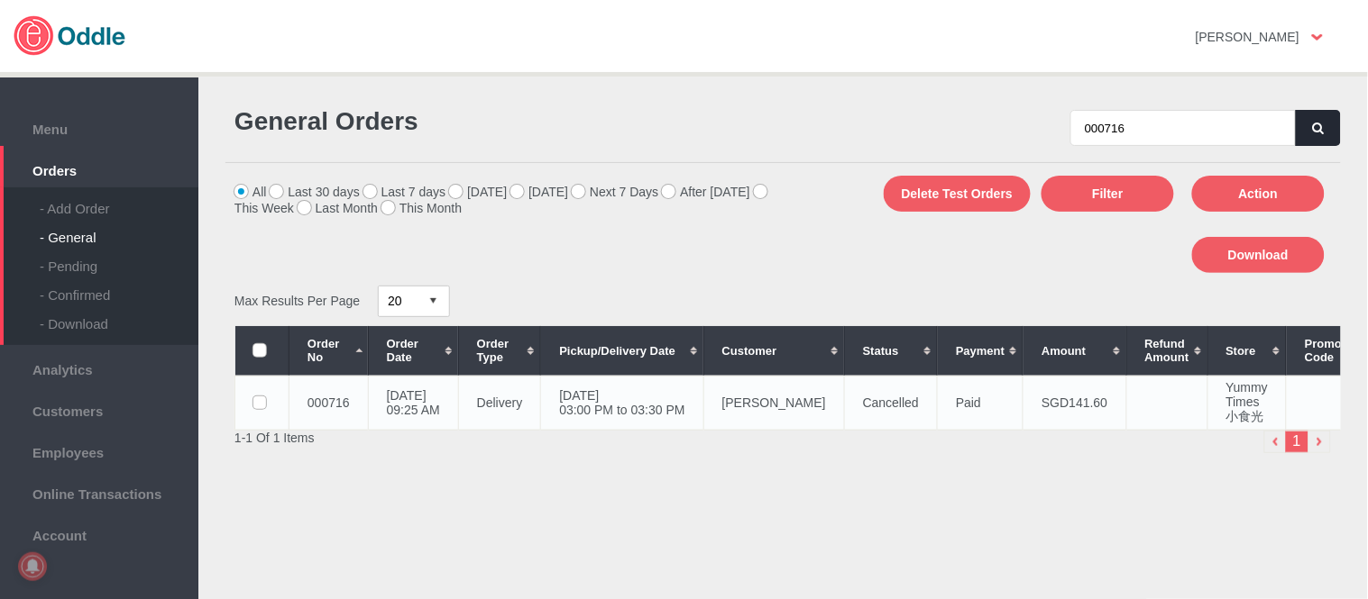
click at [703, 400] on td "[DATE] 03:00 PM to 03:30 PM" at bounding box center [622, 403] width 162 height 54
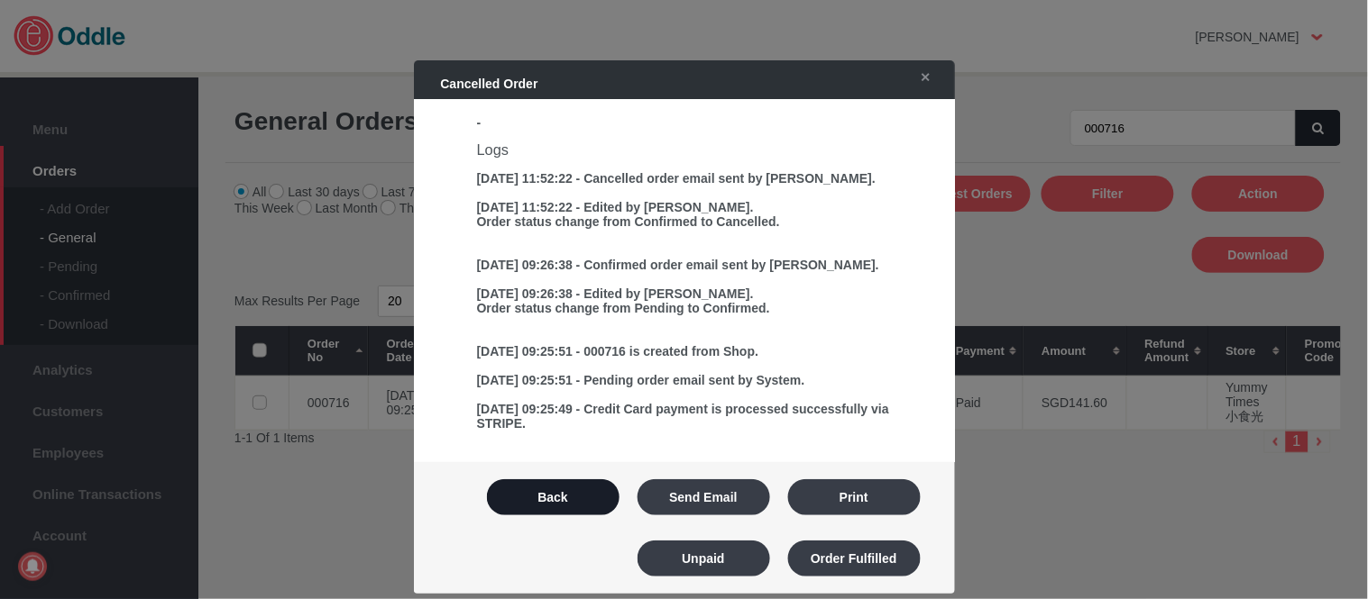
click at [581, 502] on button "Back" at bounding box center [553, 498] width 133 height 36
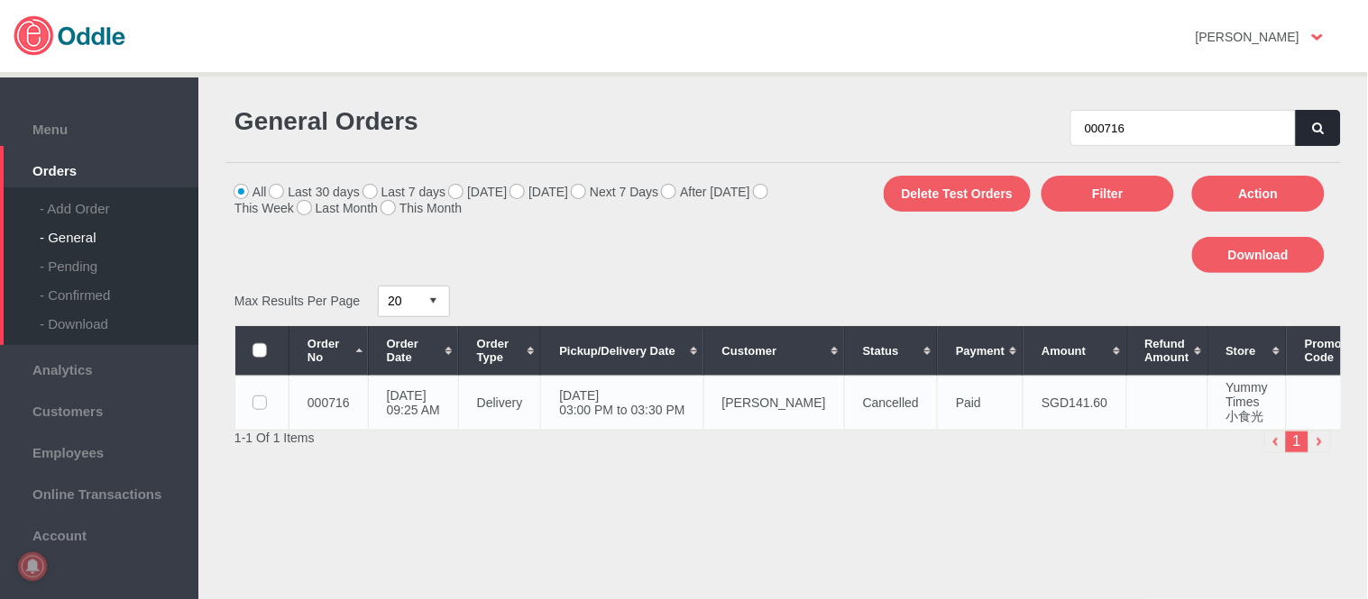
click at [762, 403] on td "[PERSON_NAME]" at bounding box center [773, 403] width 141 height 54
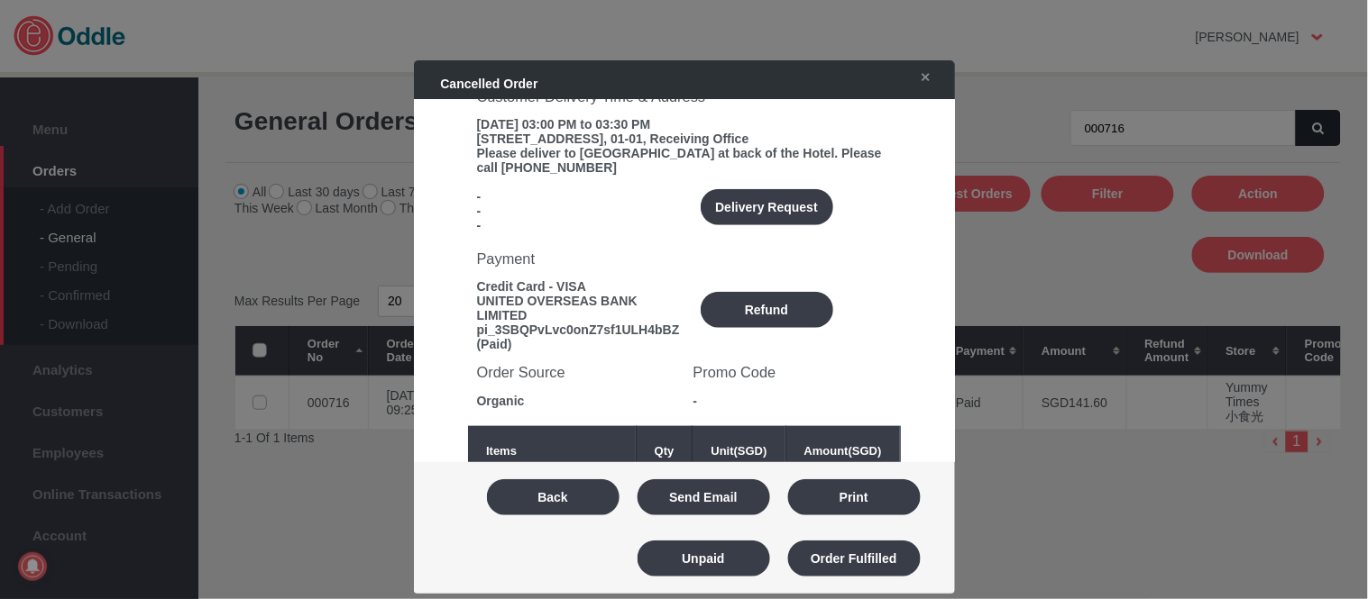
scroll to position [287, 0]
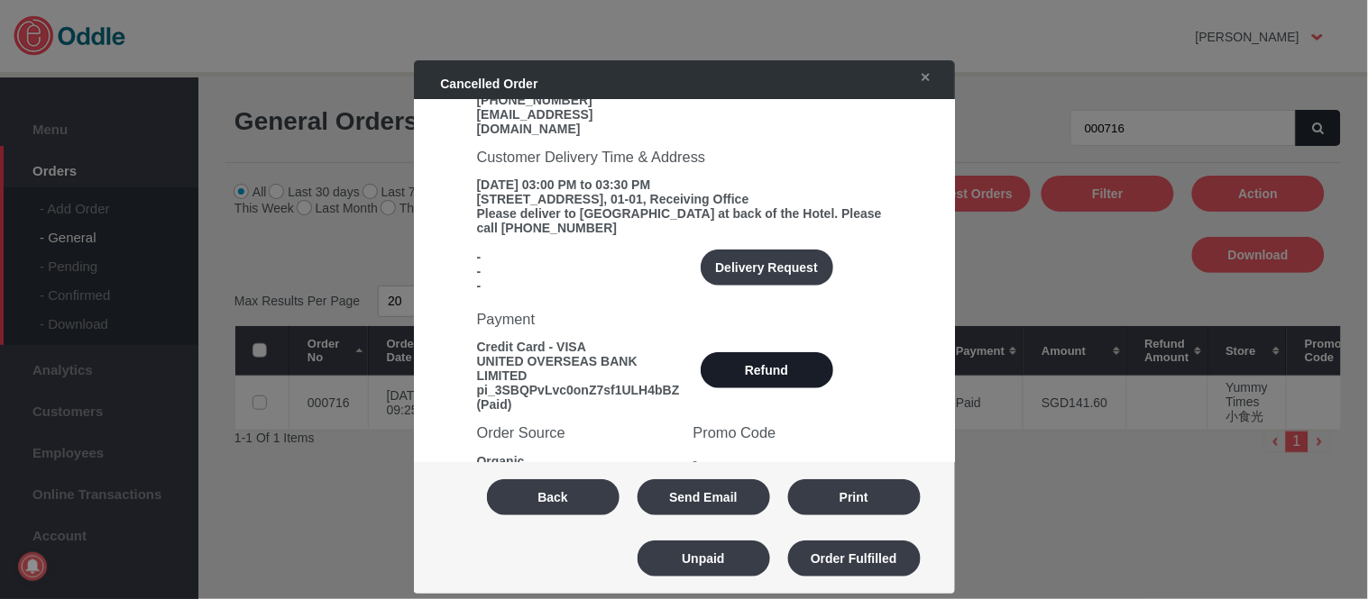
click at [780, 352] on button "Refund" at bounding box center [766, 370] width 133 height 36
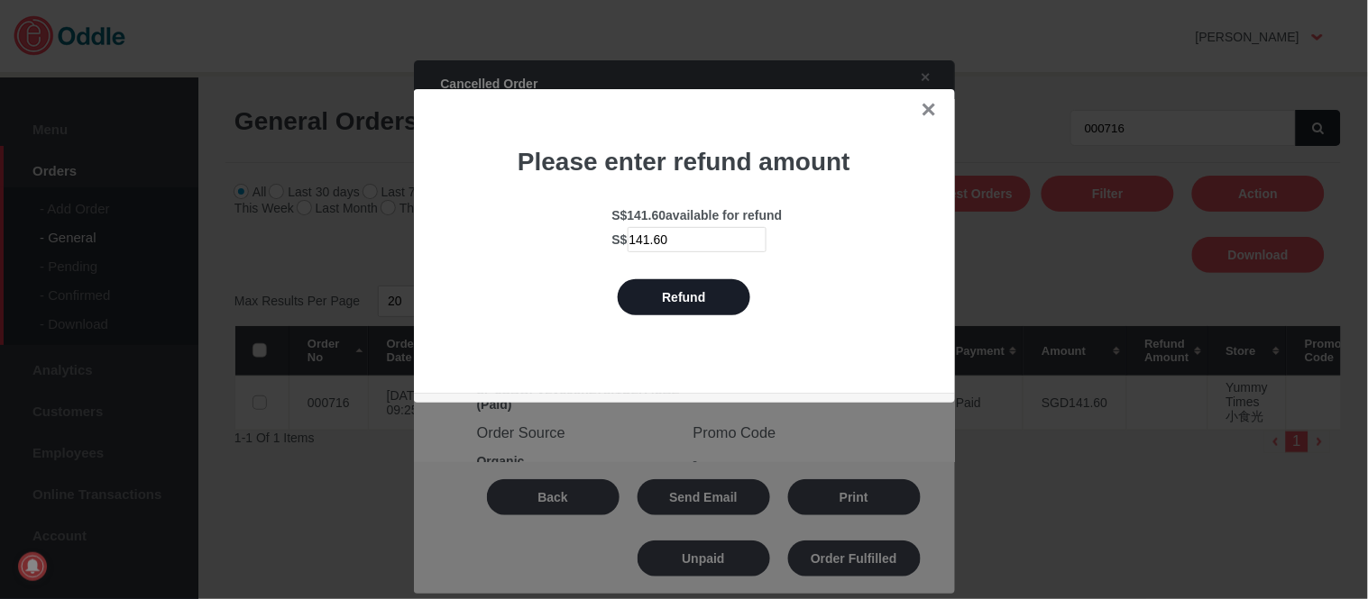
click at [670, 308] on button "Refund" at bounding box center [684, 297] width 133 height 36
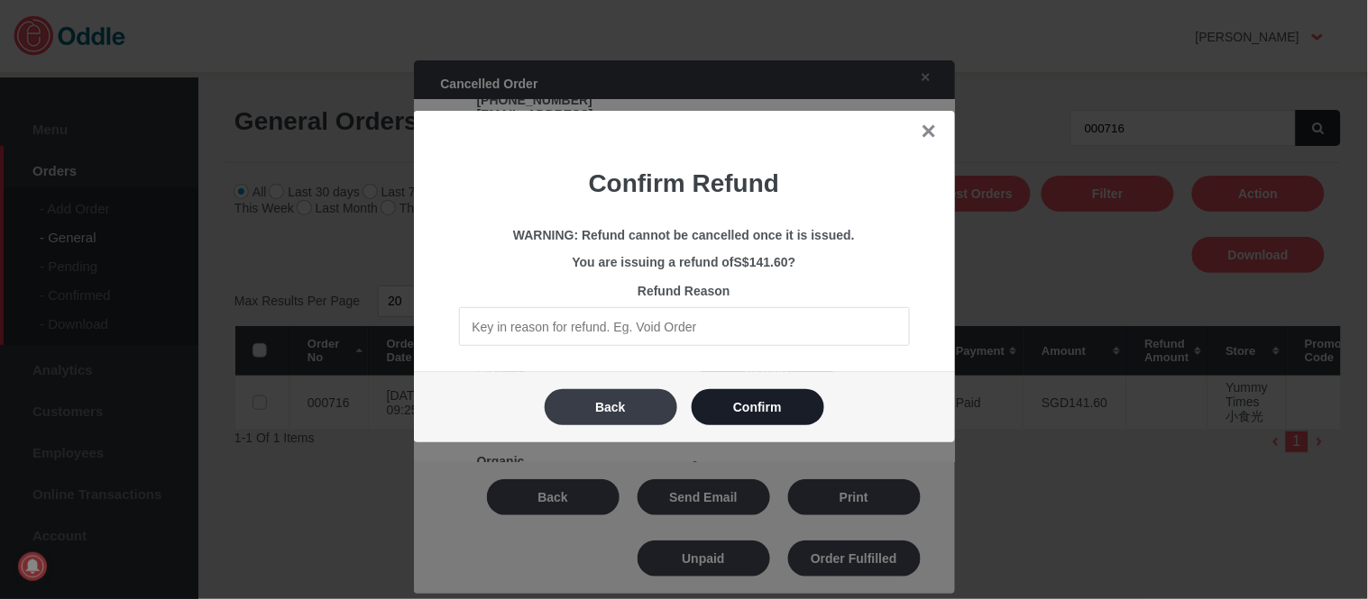
click at [760, 404] on button "Confirm" at bounding box center [757, 407] width 133 height 36
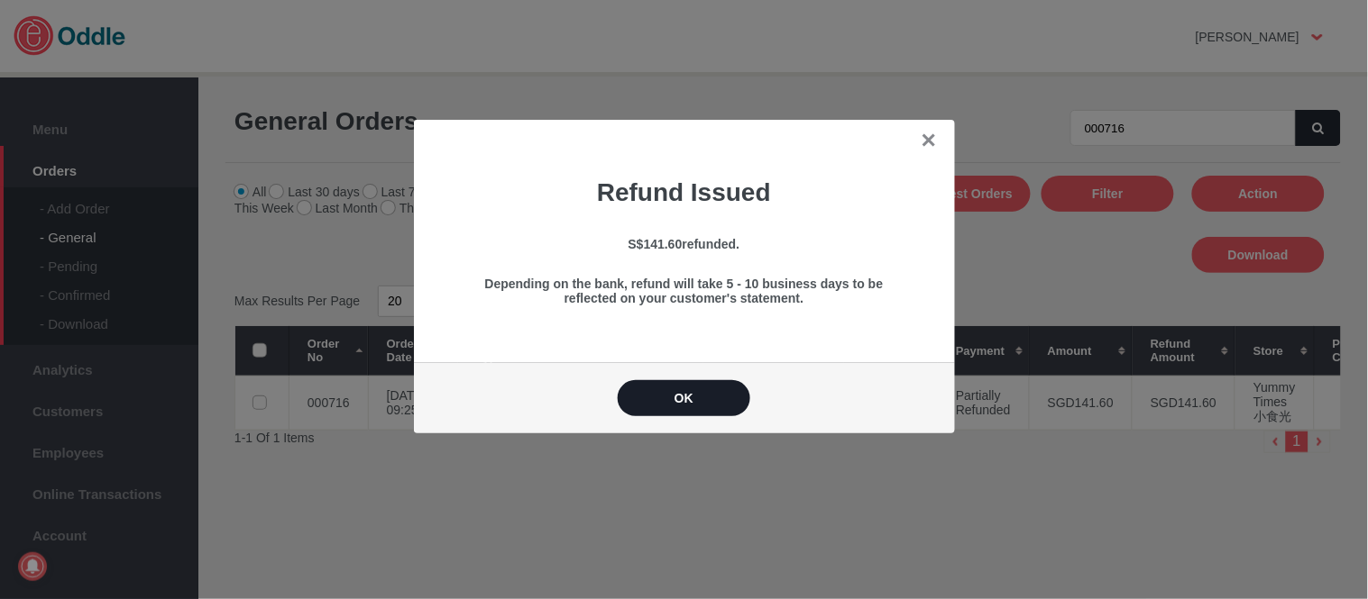
click at [685, 401] on button "OK" at bounding box center [684, 398] width 133 height 36
